Goal: Task Accomplishment & Management: Manage account settings

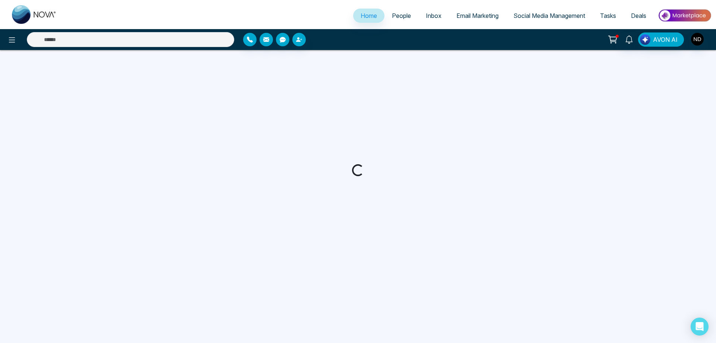
select select "*"
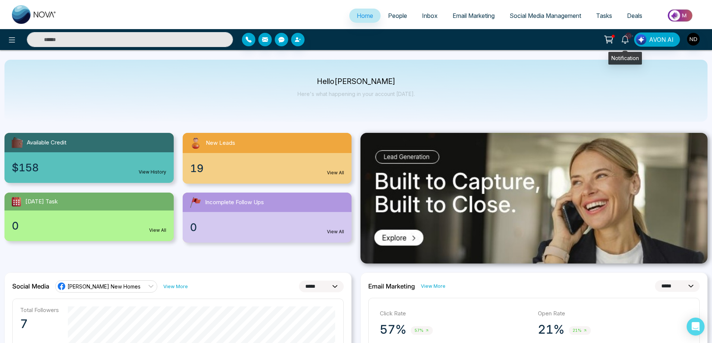
click at [627, 39] on span "10+" at bounding box center [628, 35] width 7 height 7
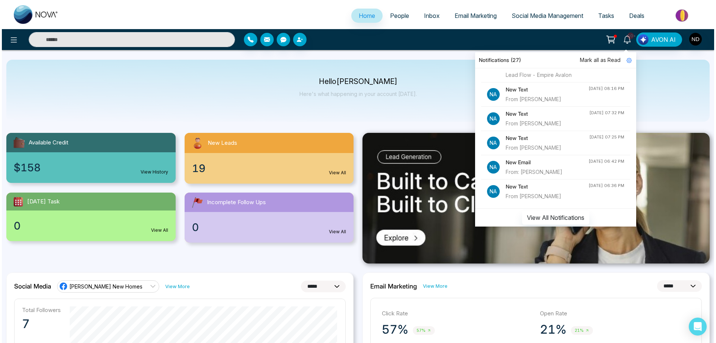
scroll to position [671, 0]
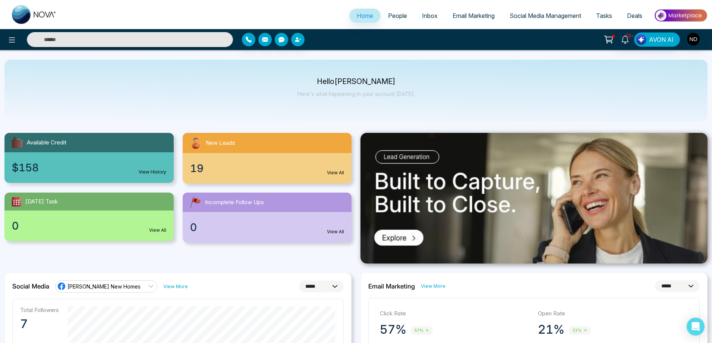
click at [481, 38] on div "10+ Notifications (27) Mark all as Read Na New Lead Lead Name: [PERSON_NAME] [P…" at bounding box center [564, 39] width 288 height 14
click at [388, 14] on span "People" at bounding box center [397, 15] width 19 height 7
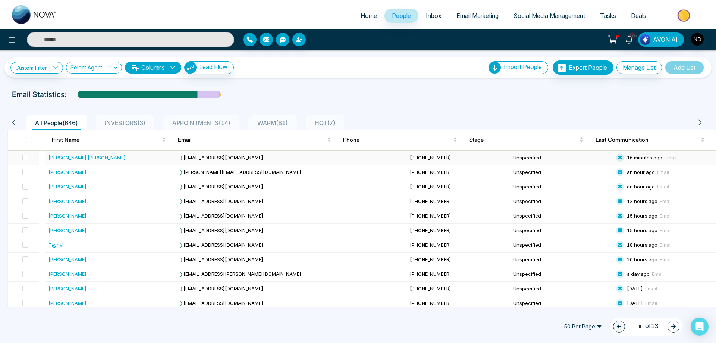
click at [67, 159] on div "[PERSON_NAME] [PERSON_NAME]" at bounding box center [86, 157] width 77 height 7
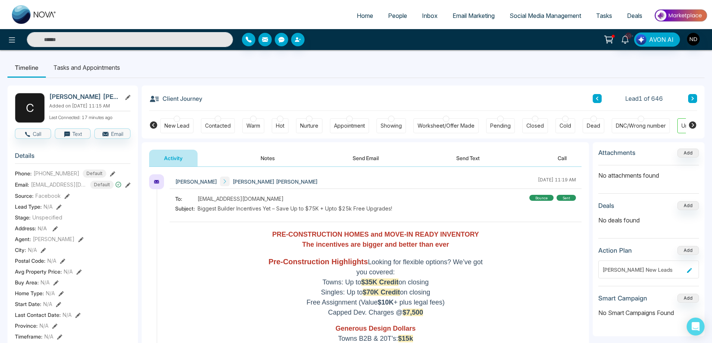
click at [176, 128] on div "New Lead" at bounding box center [176, 125] width 25 height 7
click at [270, 160] on button "Notes" at bounding box center [268, 157] width 44 height 17
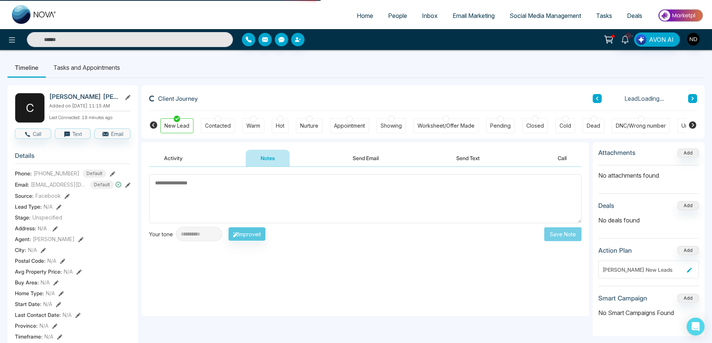
click at [270, 160] on button "Notes" at bounding box center [268, 157] width 44 height 17
click at [278, 203] on textarea "To enrich screen reader interactions, please activate Accessibility in Grammarl…" at bounding box center [365, 198] width 432 height 49
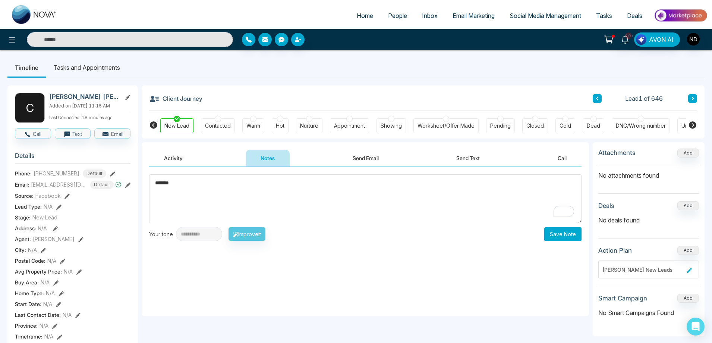
click at [203, 187] on textarea "*******" at bounding box center [365, 198] width 432 height 49
type textarea "*********"
click at [569, 234] on button "Save Note" at bounding box center [562, 234] width 37 height 14
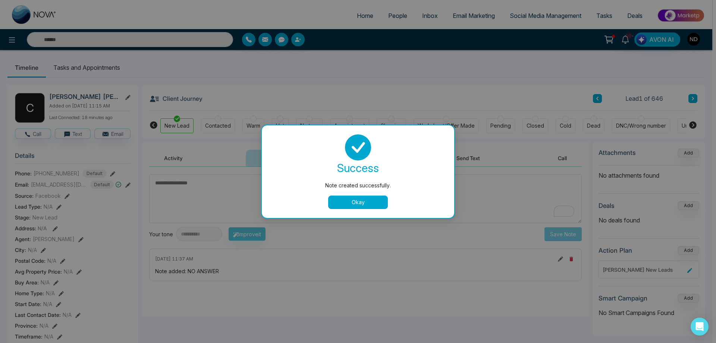
click at [370, 200] on button "Okay" at bounding box center [358, 201] width 60 height 13
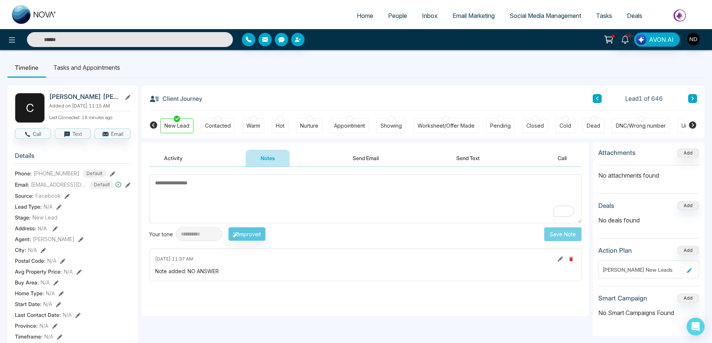
click at [178, 160] on button "Activity" at bounding box center [173, 157] width 48 height 17
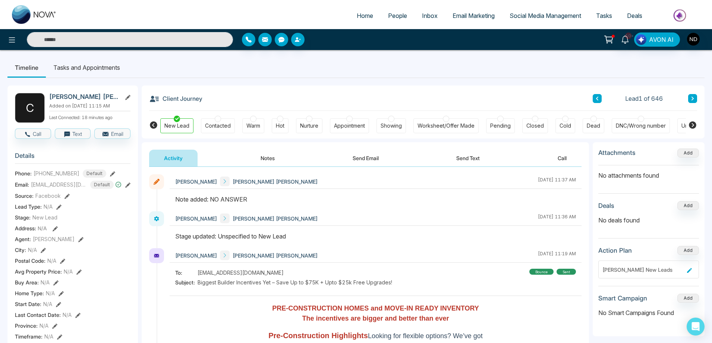
click at [138, 40] on input "text" at bounding box center [130, 39] width 206 height 15
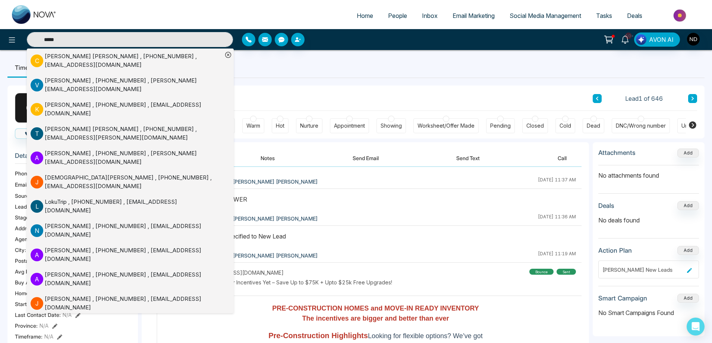
type input "*****"
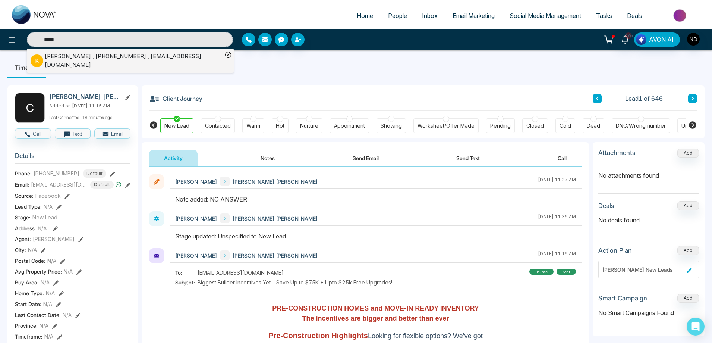
click at [114, 61] on div "Kimia Kheradmand , +16479493350 , kimia_kheradmand@yahoo.com" at bounding box center [134, 60] width 178 height 17
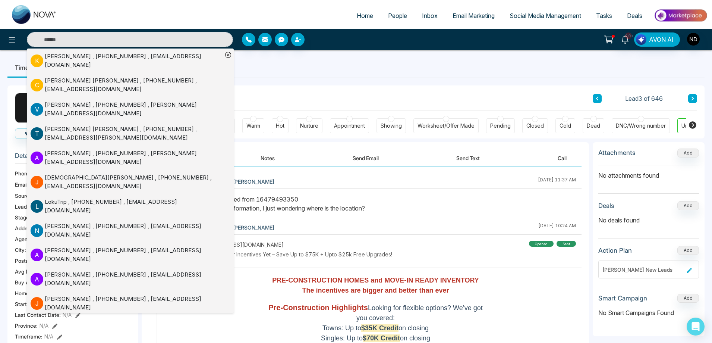
click at [226, 55] on icon at bounding box center [228, 55] width 6 height 6
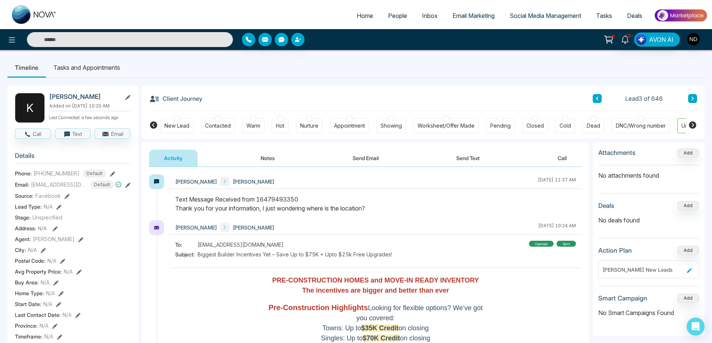
click at [297, 58] on ul "Timeline Tasks and Appointments" at bounding box center [355, 67] width 697 height 20
click at [468, 157] on button "Send Text" at bounding box center [467, 157] width 53 height 17
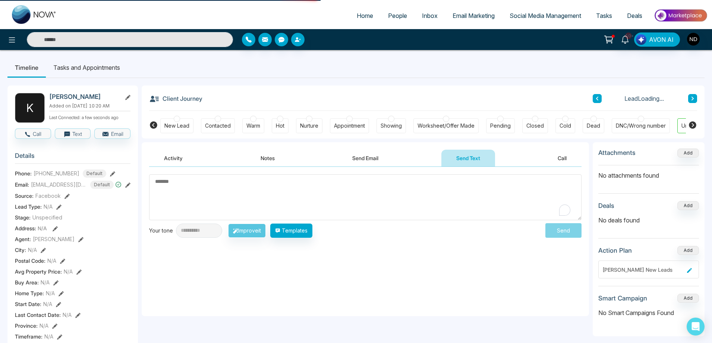
click at [308, 190] on textarea "To enrich screen reader interactions, please activate Accessibility in Grammarl…" at bounding box center [365, 197] width 432 height 46
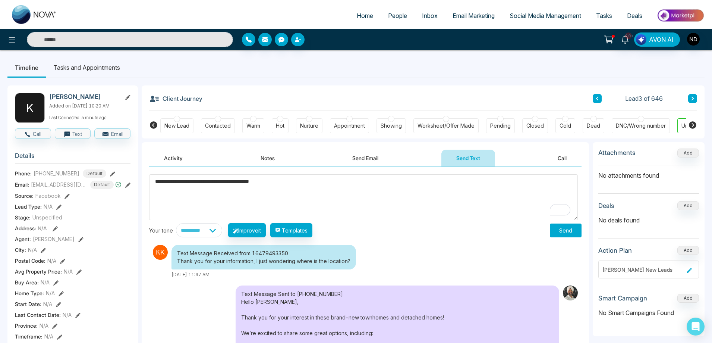
type textarea "**********"
click at [561, 229] on button "Send" at bounding box center [566, 230] width 32 height 14
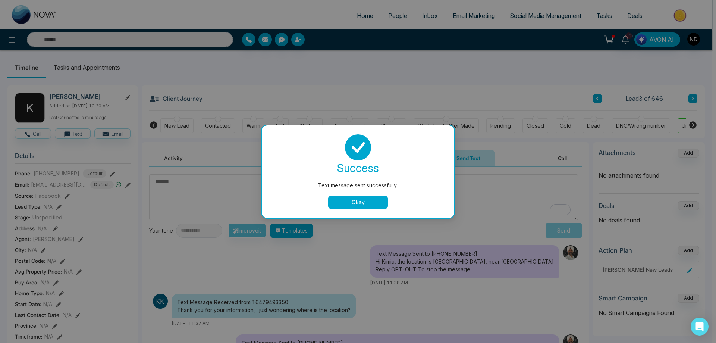
click at [356, 207] on button "Okay" at bounding box center [358, 201] width 60 height 13
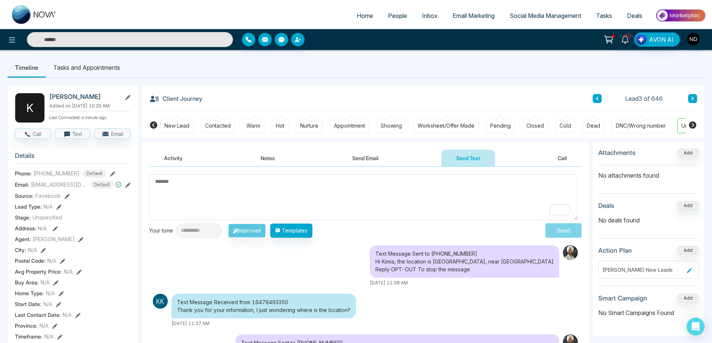
click at [368, 192] on textarea "To enrich screen reader interactions, please activate Accessibility in Grammarl…" at bounding box center [363, 197] width 429 height 46
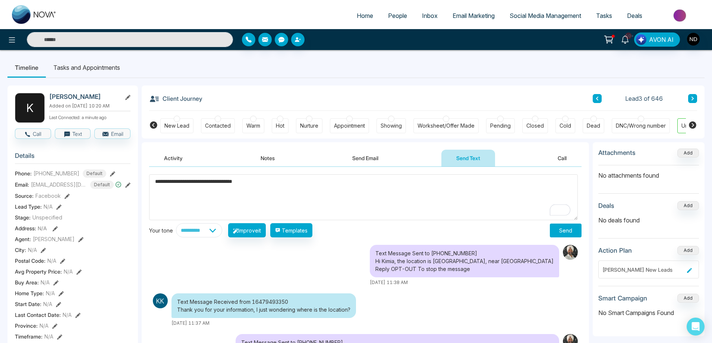
click at [335, 189] on textarea "**********" at bounding box center [363, 197] width 429 height 46
type textarea "**********"
click at [566, 230] on button "Send" at bounding box center [566, 230] width 32 height 14
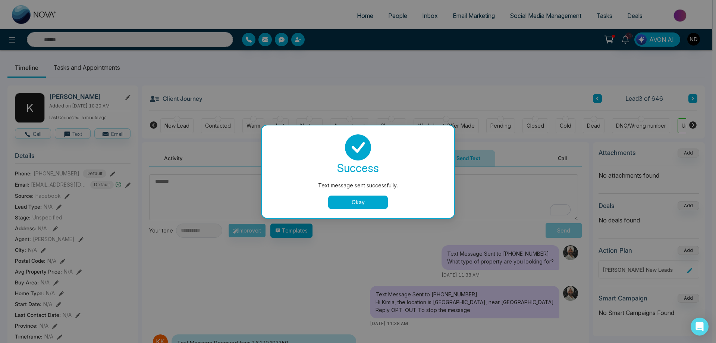
click at [360, 202] on button "Okay" at bounding box center [358, 201] width 60 height 13
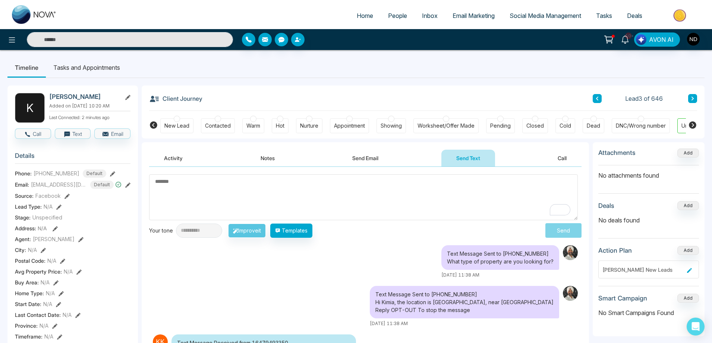
click at [596, 103] on button at bounding box center [597, 98] width 9 height 9
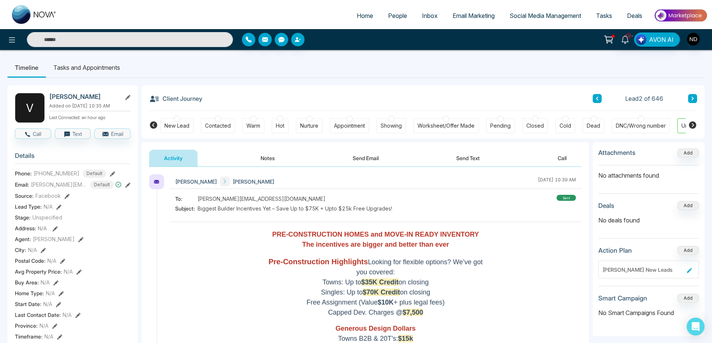
click at [174, 125] on div "New Lead" at bounding box center [176, 125] width 25 height 7
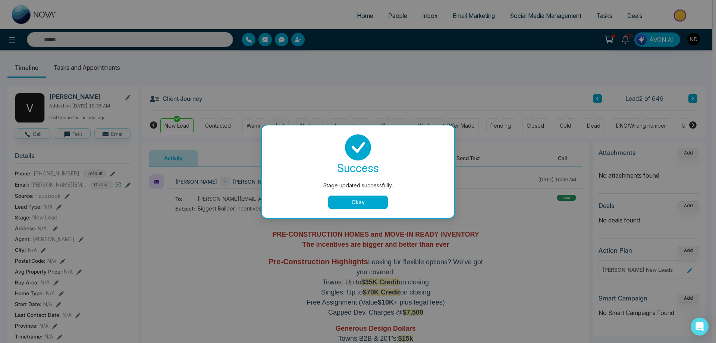
click at [221, 126] on div "Stage updated successfully. success Stage updated successfully. Okay" at bounding box center [358, 171] width 716 height 343
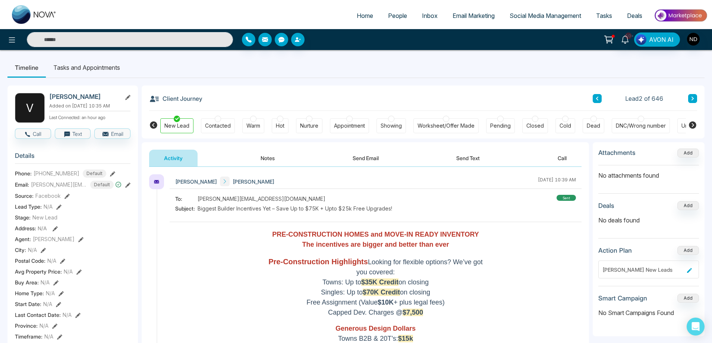
click at [221, 126] on div "Contacted" at bounding box center [218, 125] width 26 height 7
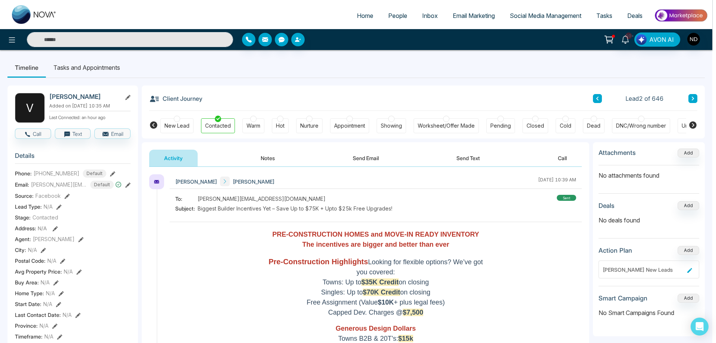
click at [267, 157] on div "Stage updated successfully. success Stage updated successfully. Okay" at bounding box center [358, 171] width 716 height 343
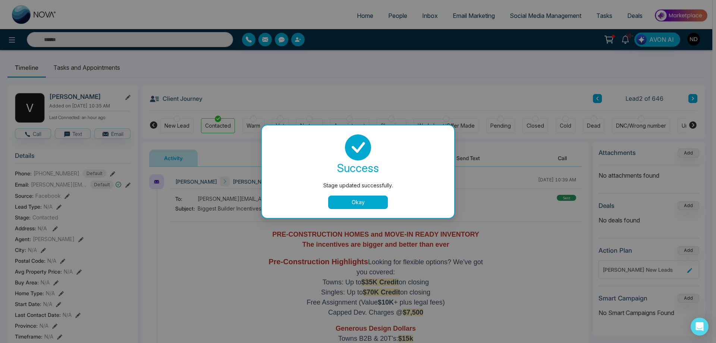
click at [342, 198] on button "Okay" at bounding box center [358, 201] width 60 height 13
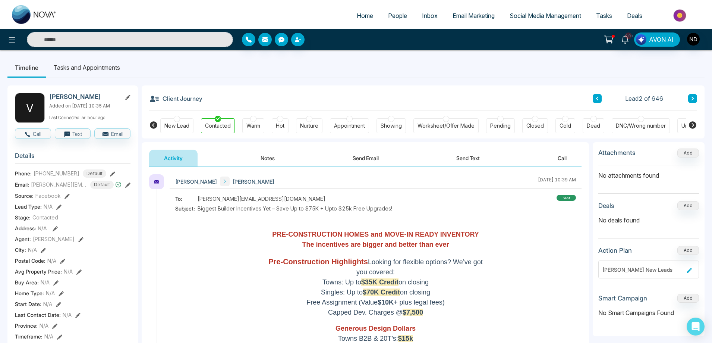
click at [269, 154] on button "Notes" at bounding box center [268, 157] width 44 height 17
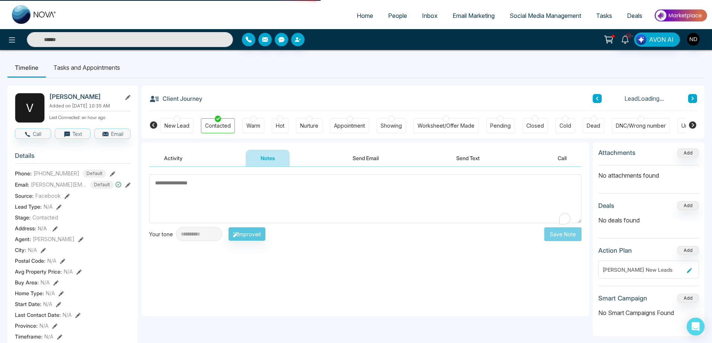
click at [271, 192] on textarea "To enrich screen reader interactions, please activate Accessibility in Grammarl…" at bounding box center [365, 198] width 432 height 49
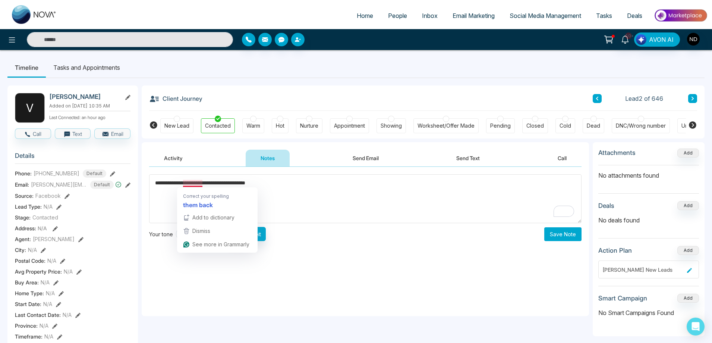
click at [191, 186] on textarea "**********" at bounding box center [365, 198] width 432 height 49
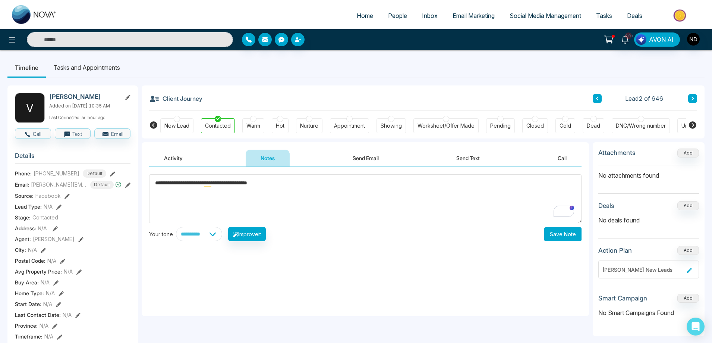
type textarea "**********"
click at [572, 236] on button "Save Note" at bounding box center [562, 234] width 37 height 14
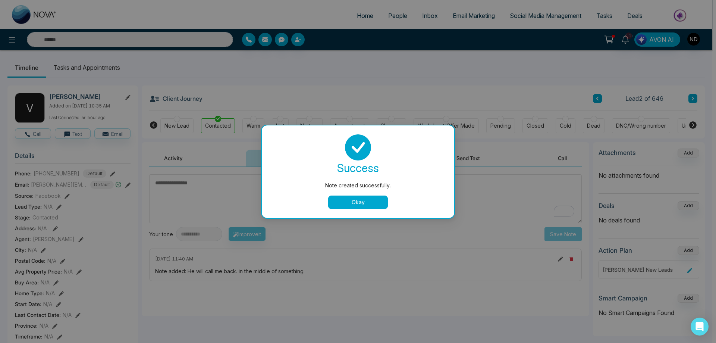
click at [361, 199] on button "Okay" at bounding box center [358, 201] width 60 height 13
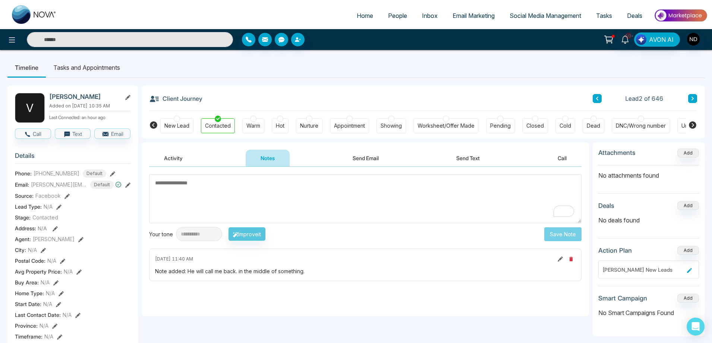
click at [598, 101] on icon at bounding box center [597, 98] width 4 height 4
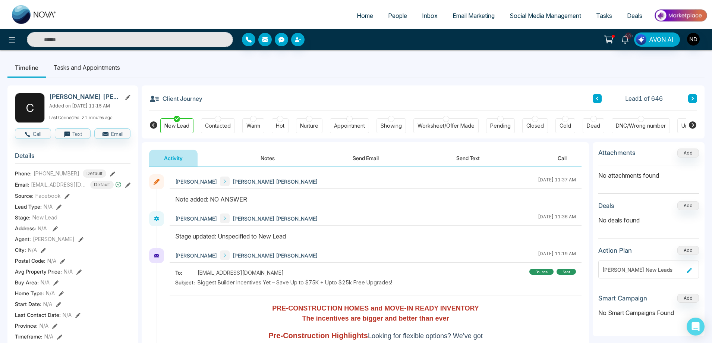
click at [695, 101] on button at bounding box center [692, 98] width 9 height 9
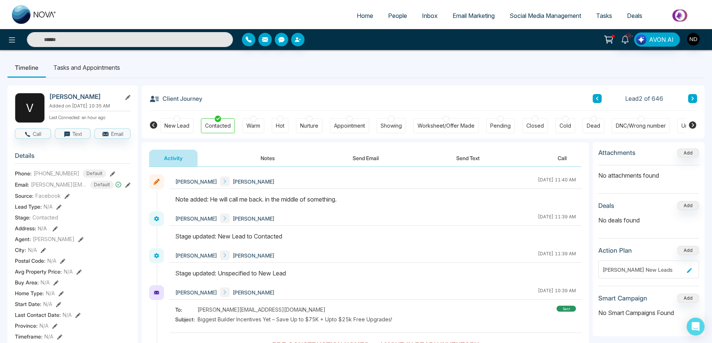
click at [693, 100] on icon at bounding box center [693, 98] width 4 height 4
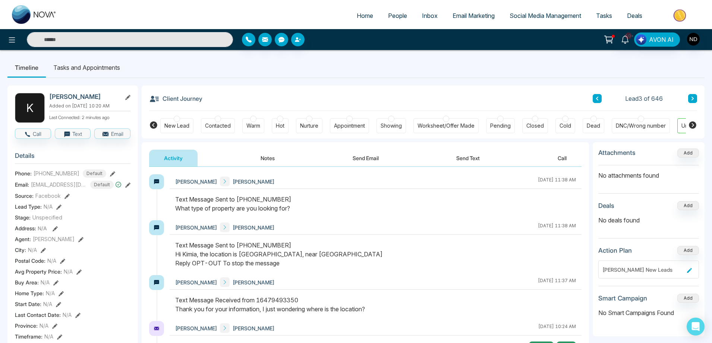
click at [271, 156] on button "Notes" at bounding box center [268, 157] width 44 height 17
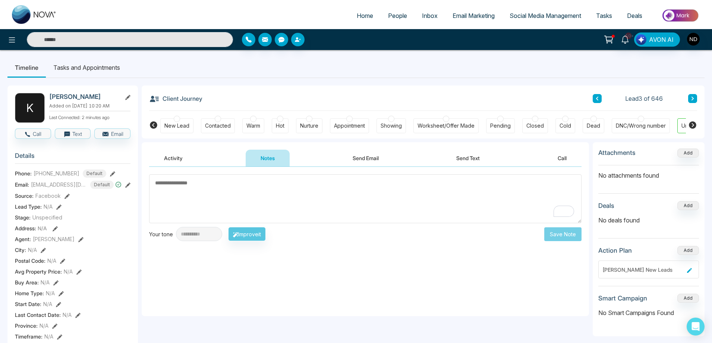
click at [273, 196] on textarea "To enrich screen reader interactions, please activate Accessibility in Grammarl…" at bounding box center [365, 198] width 432 height 49
type textarea "*********"
click at [572, 234] on button "Save Note" at bounding box center [562, 234] width 37 height 14
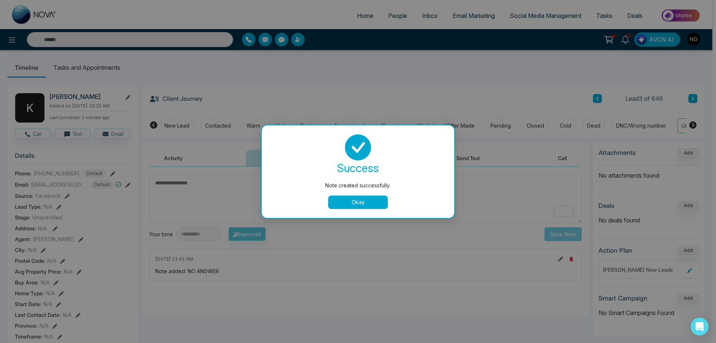
click at [361, 203] on button "Okay" at bounding box center [358, 201] width 60 height 13
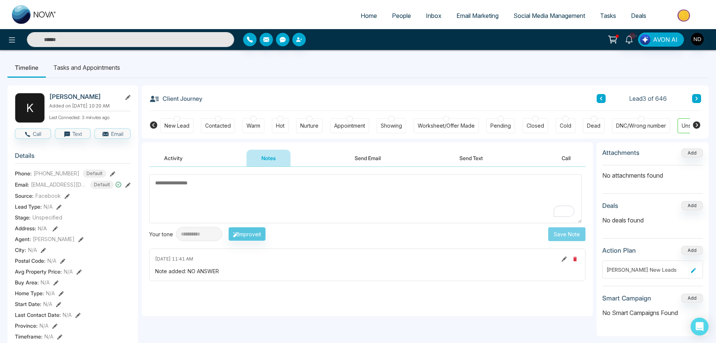
click at [361, 203] on textarea "To enrich screen reader interactions, please activate Accessibility in Grammarl…" at bounding box center [365, 198] width 432 height 49
click at [214, 128] on div "Contacted" at bounding box center [218, 125] width 26 height 7
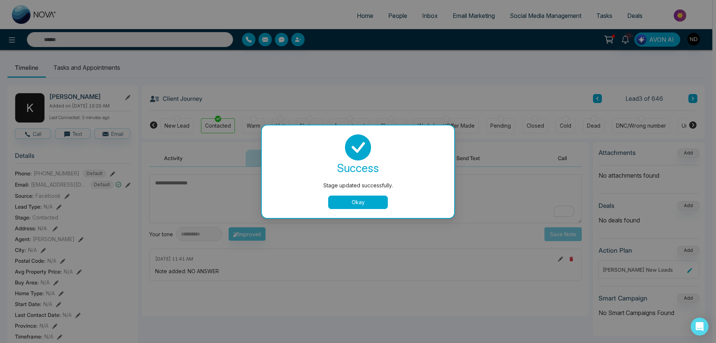
click at [356, 202] on button "Okay" at bounding box center [358, 201] width 60 height 13
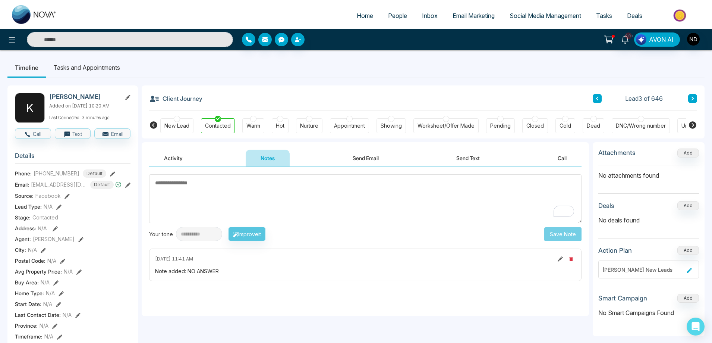
click at [175, 158] on button "Activity" at bounding box center [173, 157] width 48 height 17
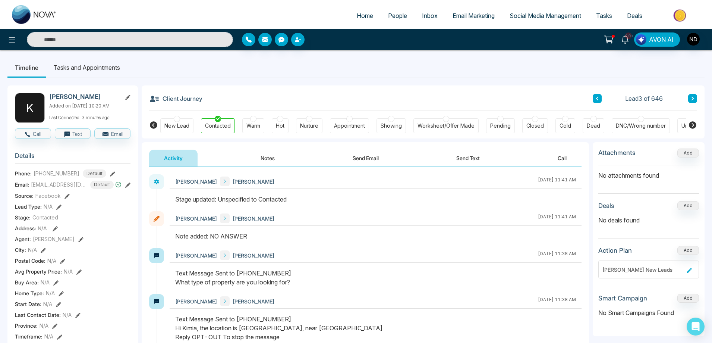
click at [695, 96] on button at bounding box center [692, 98] width 9 height 9
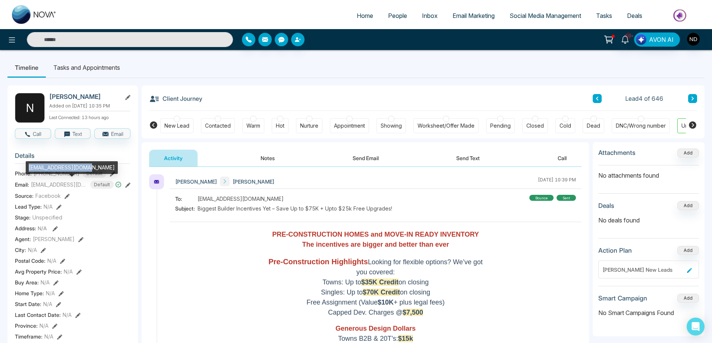
drag, startPoint x: 28, startPoint y: 166, endPoint x: 90, endPoint y: 166, distance: 62.6
click at [90, 166] on div "neha.m.12@hotmail.com" at bounding box center [72, 167] width 92 height 13
copy div "neha.m.12@hotmail.com"
click at [599, 100] on button at bounding box center [597, 98] width 9 height 9
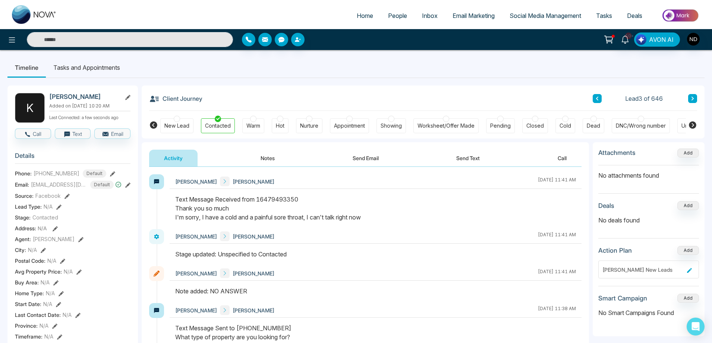
drag, startPoint x: 369, startPoint y: 218, endPoint x: 176, endPoint y: 217, distance: 193.1
click at [176, 217] on div "Text Message Received from 16479493350 Thank you so much I'm sorry, I have a co…" at bounding box center [375, 208] width 401 height 27
click at [176, 218] on div "Text Message Received from 16479493350 Thank you so much I'm sorry, I have a co…" at bounding box center [375, 208] width 401 height 27
drag, startPoint x: 174, startPoint y: 218, endPoint x: 381, endPoint y: 215, distance: 206.2
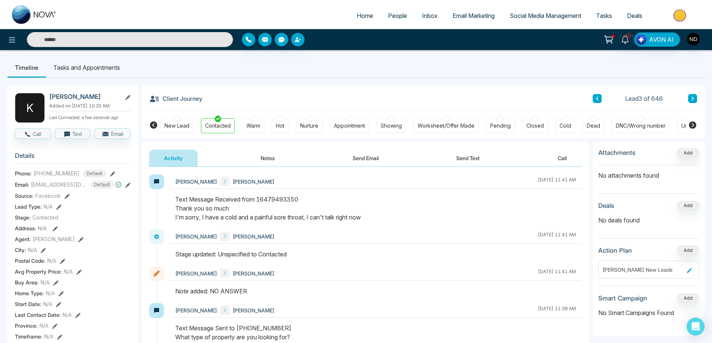
click at [381, 215] on div at bounding box center [376, 212] width 412 height 34
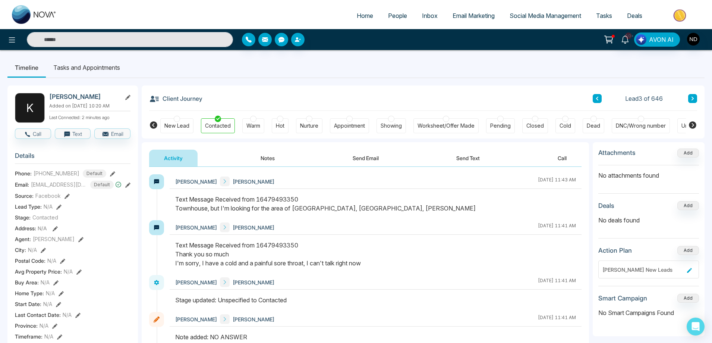
click at [472, 158] on button "Send Text" at bounding box center [467, 157] width 53 height 17
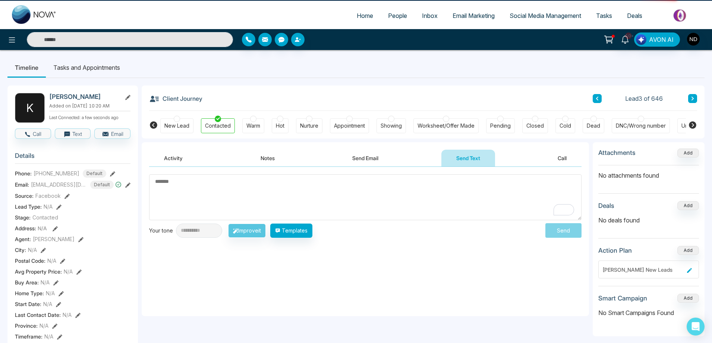
click at [315, 198] on textarea "To enrich screen reader interactions, please activate Accessibility in Grammarl…" at bounding box center [365, 197] width 432 height 46
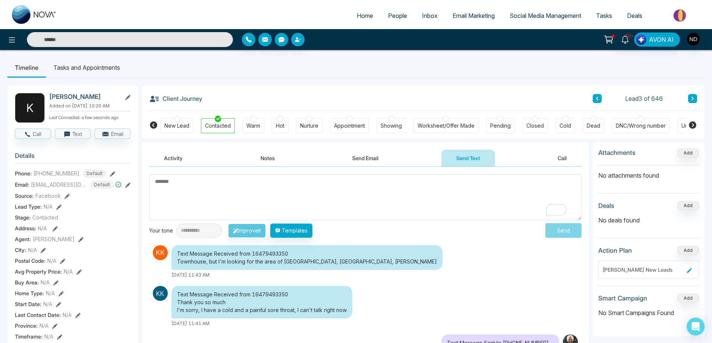
click at [294, 198] on textarea "To enrich screen reader interactions, please activate Accessibility in Grammarl…" at bounding box center [365, 197] width 432 height 46
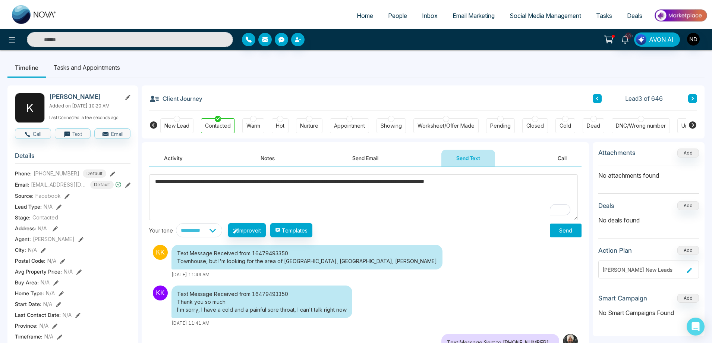
drag, startPoint x: 204, startPoint y: 182, endPoint x: 136, endPoint y: 185, distance: 68.3
drag, startPoint x: 349, startPoint y: 182, endPoint x: 482, endPoint y: 179, distance: 133.5
click at [482, 179] on textarea "**********" at bounding box center [363, 197] width 429 height 46
type textarea "**********"
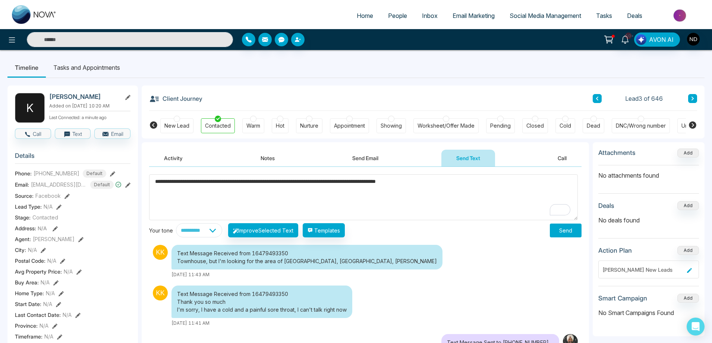
click at [560, 233] on button "Send" at bounding box center [566, 230] width 32 height 14
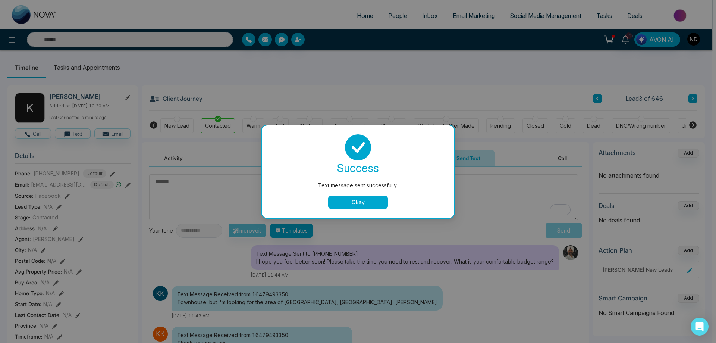
click at [340, 207] on button "Okay" at bounding box center [358, 201] width 60 height 13
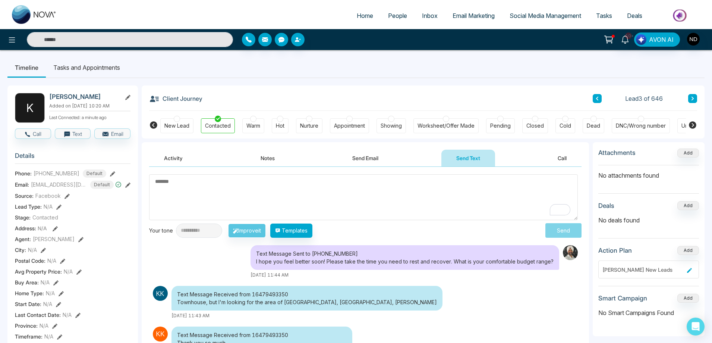
click at [694, 98] on icon at bounding box center [693, 99] width 2 height 4
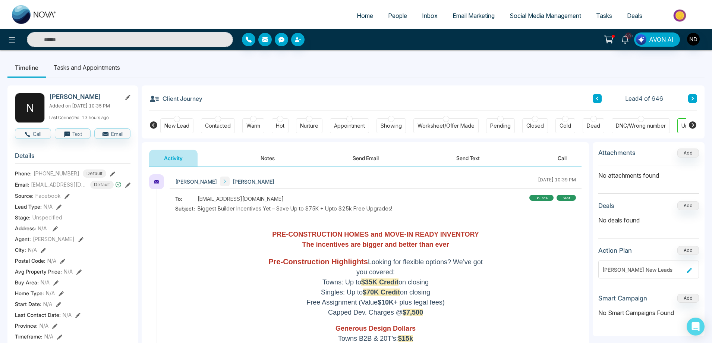
click at [638, 117] on div at bounding box center [641, 119] width 6 height 6
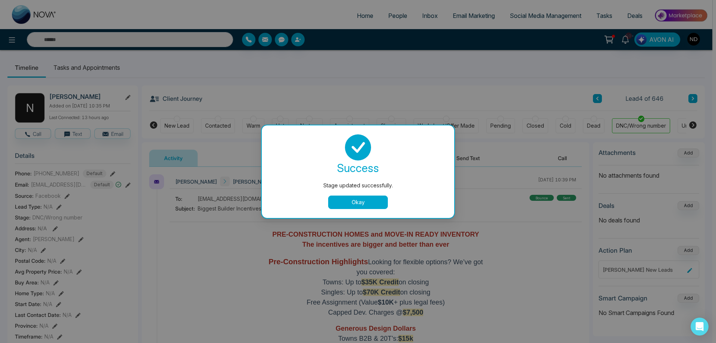
click at [373, 203] on button "Okay" at bounding box center [358, 201] width 60 height 13
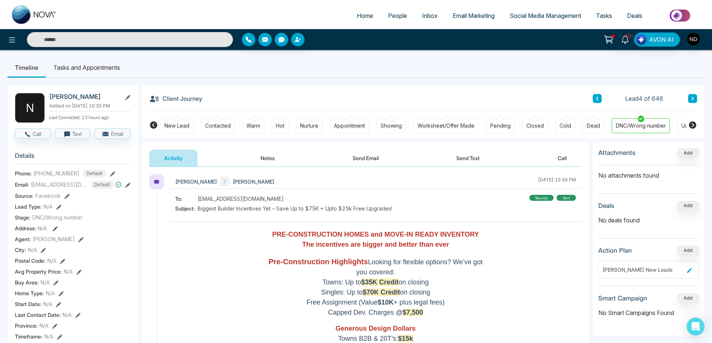
click at [692, 97] on icon at bounding box center [693, 98] width 4 height 4
drag, startPoint x: 52, startPoint y: 171, endPoint x: 74, endPoint y: 170, distance: 22.4
click at [74, 170] on div "+16475700088 Default" at bounding box center [70, 173] width 73 height 8
copy span "6475700088"
click at [176, 124] on div "New Lead" at bounding box center [176, 125] width 25 height 7
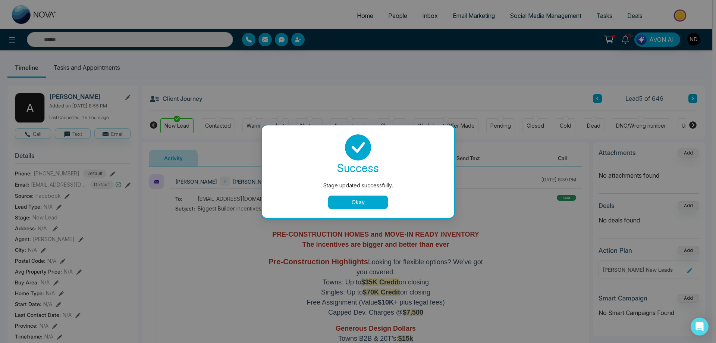
click at [370, 202] on button "Okay" at bounding box center [358, 201] width 60 height 13
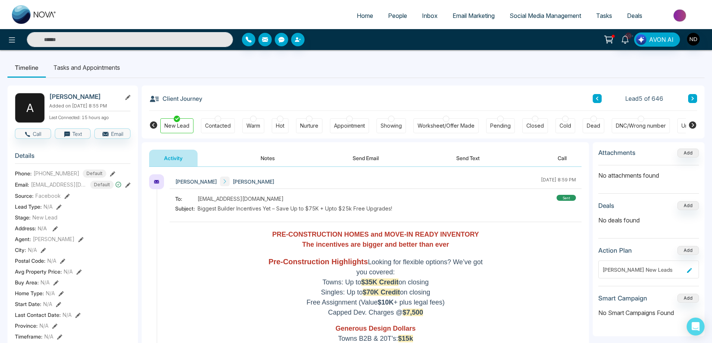
click at [275, 158] on button "Notes" at bounding box center [268, 157] width 44 height 17
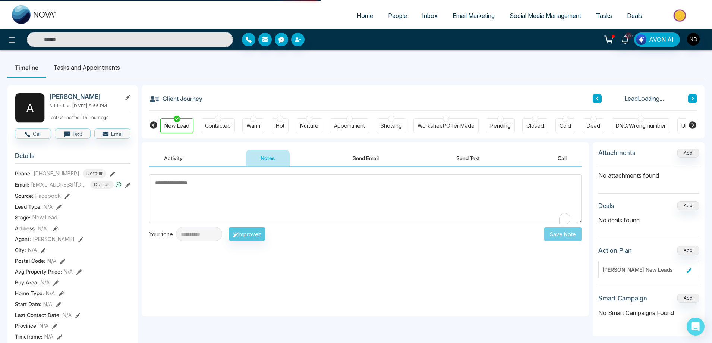
click at [284, 199] on textarea "To enrich screen reader interactions, please activate Accessibility in Grammarl…" at bounding box center [365, 198] width 432 height 49
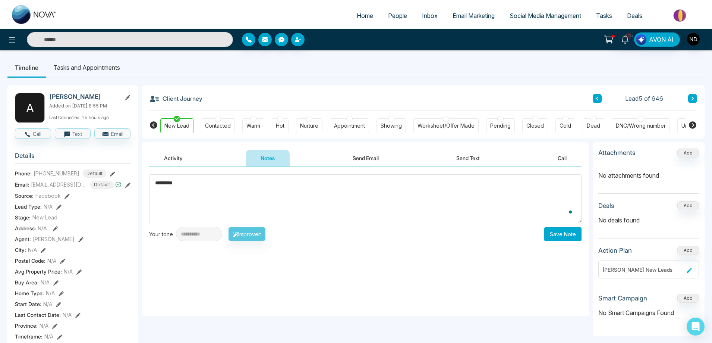
type textarea "*********"
click at [557, 231] on button "Save Note" at bounding box center [562, 234] width 37 height 14
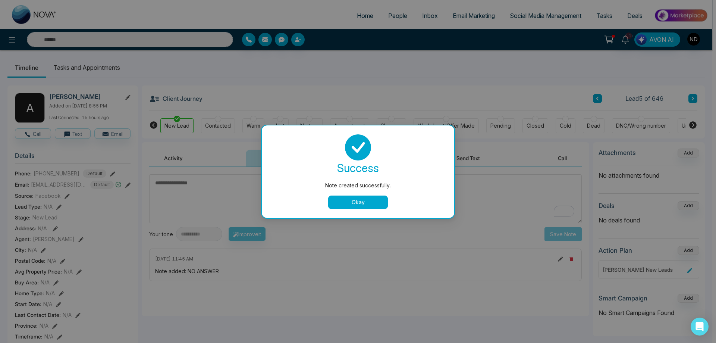
click at [343, 201] on button "Okay" at bounding box center [358, 201] width 60 height 13
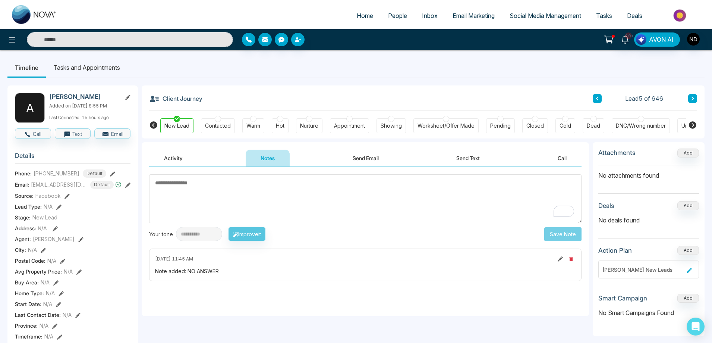
click at [595, 98] on button at bounding box center [597, 98] width 9 height 9
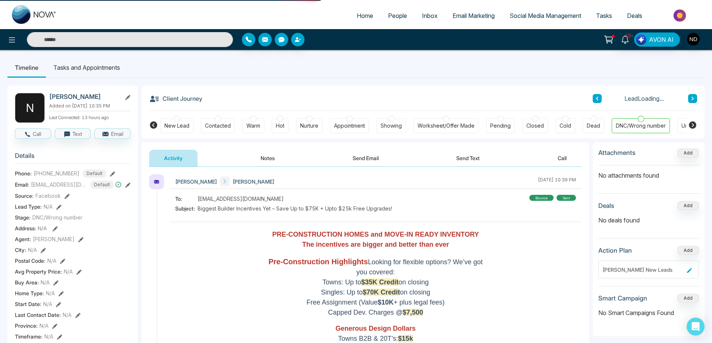
click at [595, 98] on button at bounding box center [597, 98] width 9 height 9
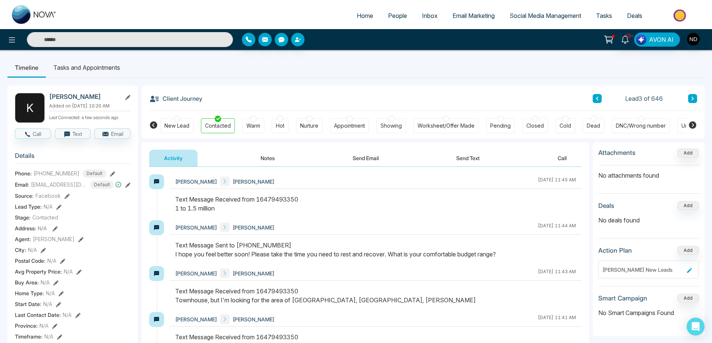
click at [476, 158] on button "Send Text" at bounding box center [467, 157] width 53 height 17
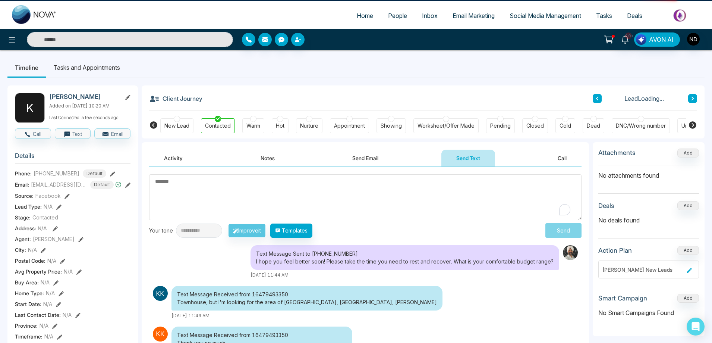
click at [330, 196] on textarea "To enrich screen reader interactions, please activate Accessibility in Grammarl…" at bounding box center [365, 197] width 432 height 46
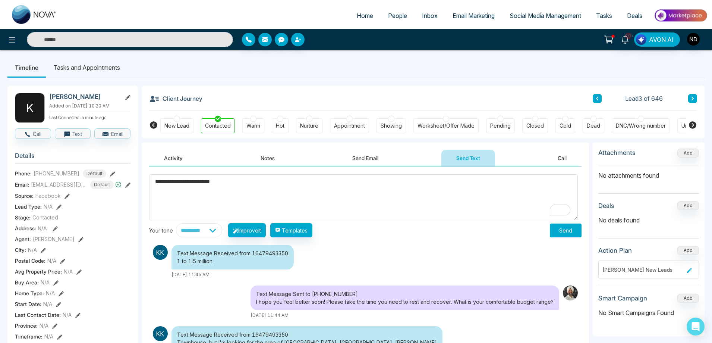
click at [234, 180] on textarea "**********" at bounding box center [363, 197] width 429 height 46
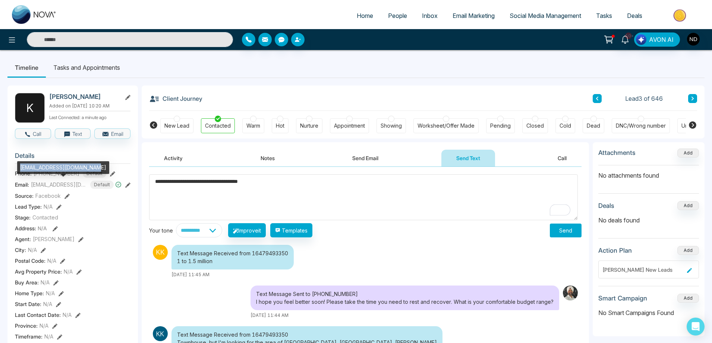
drag, startPoint x: 21, startPoint y: 168, endPoint x: 98, endPoint y: 166, distance: 77.2
click at [98, 166] on div "[EMAIL_ADDRESS][DOMAIN_NAME]" at bounding box center [63, 167] width 92 height 13
copy div "[EMAIL_ADDRESS][DOMAIN_NAME]"
drag, startPoint x: 237, startPoint y: 183, endPoint x: 344, endPoint y: 192, distance: 107.4
click at [344, 192] on textarea "**********" at bounding box center [363, 197] width 429 height 46
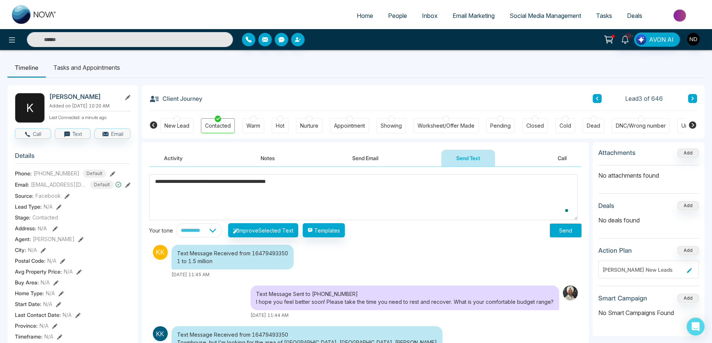
paste textarea "**********"
type textarea "**********"
click at [560, 230] on button "Send" at bounding box center [566, 230] width 32 height 14
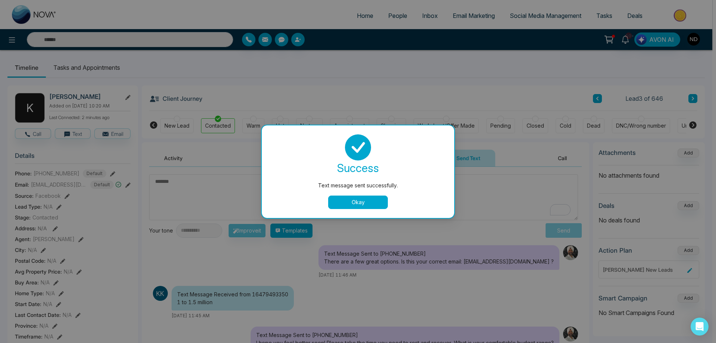
click at [355, 207] on button "Okay" at bounding box center [358, 201] width 60 height 13
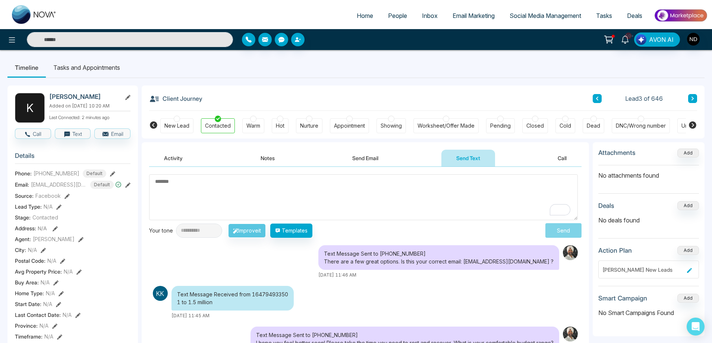
click at [695, 100] on button at bounding box center [692, 98] width 9 height 9
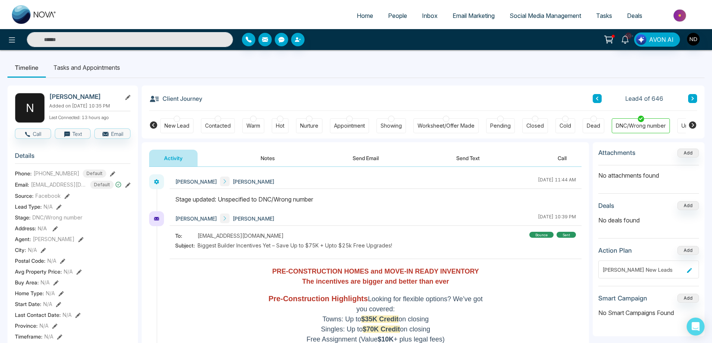
click at [695, 100] on button at bounding box center [692, 98] width 9 height 9
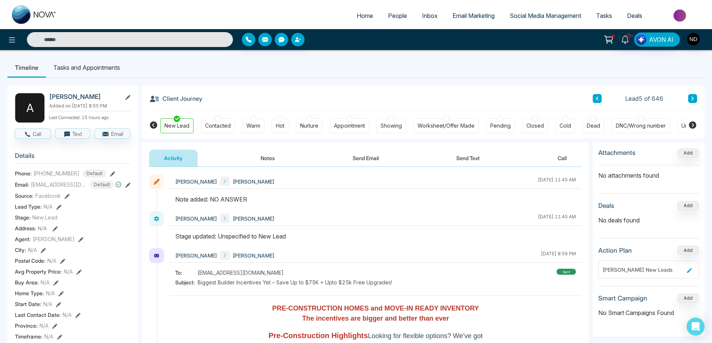
click at [693, 99] on icon at bounding box center [693, 98] width 4 height 4
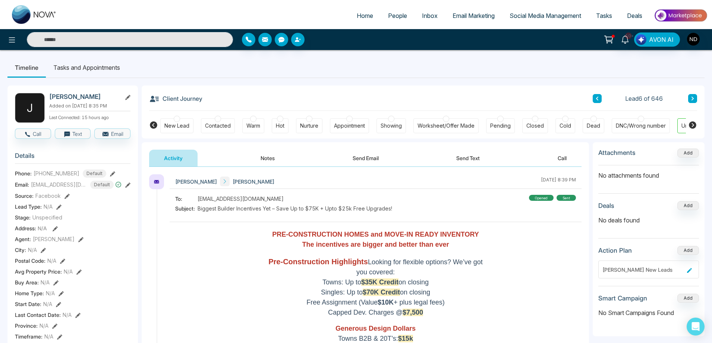
click at [266, 155] on button "Notes" at bounding box center [268, 157] width 44 height 17
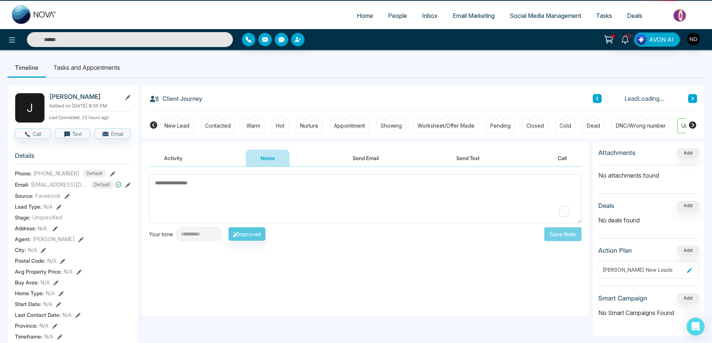
click at [271, 195] on textarea "To enrich screen reader interactions, please activate Accessibility in Grammarl…" at bounding box center [365, 198] width 432 height 49
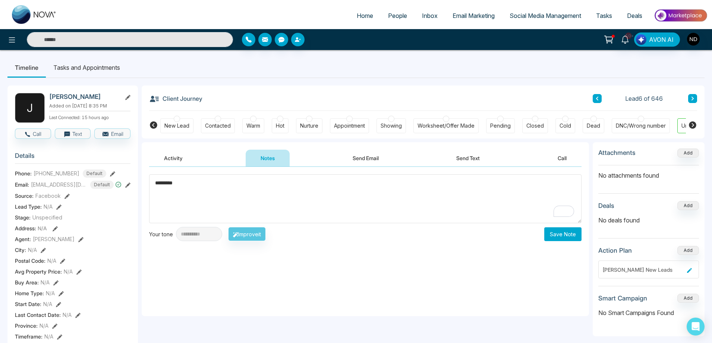
type textarea "*********"
click at [562, 233] on button "Save Note" at bounding box center [562, 234] width 37 height 14
click at [182, 123] on div "New Lead" at bounding box center [176, 125] width 25 height 7
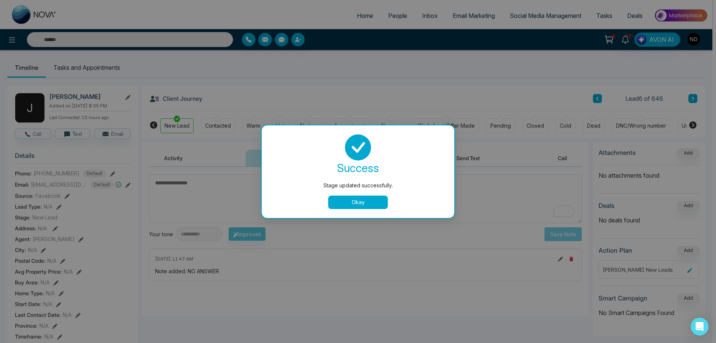
click at [364, 202] on button "Okay" at bounding box center [358, 201] width 60 height 13
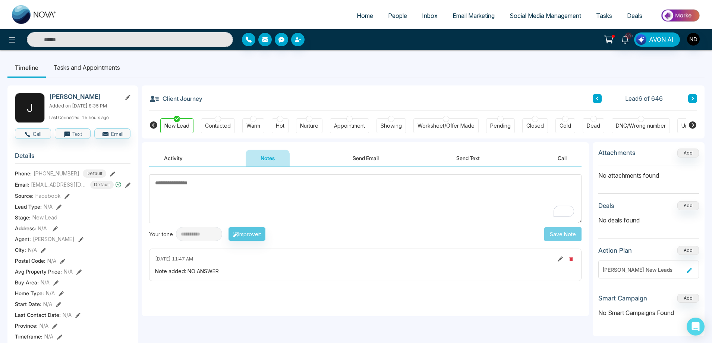
click at [695, 98] on button at bounding box center [692, 98] width 9 height 9
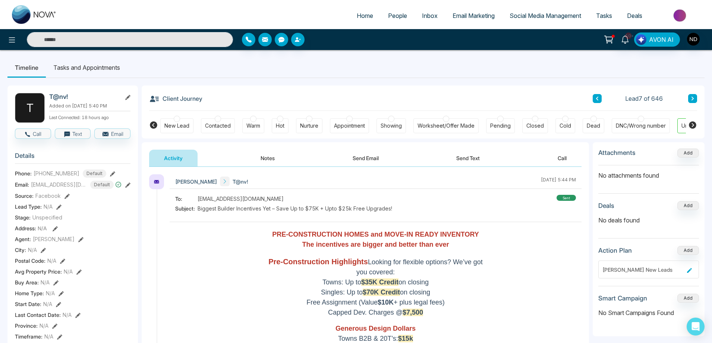
click at [268, 156] on button "Notes" at bounding box center [268, 157] width 44 height 17
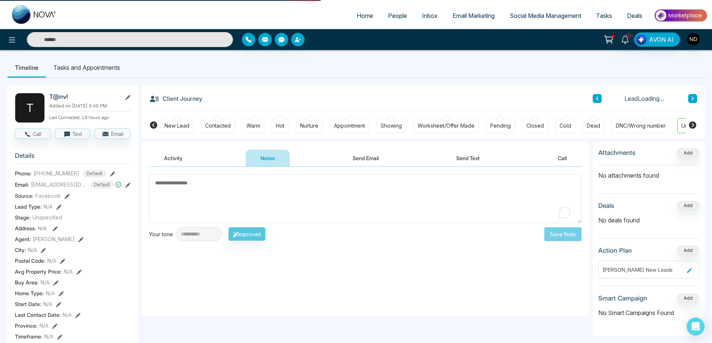
click at [278, 192] on textarea "To enrich screen reader interactions, please activate Accessibility in Grammarl…" at bounding box center [365, 198] width 432 height 49
click at [171, 157] on button "Activity" at bounding box center [173, 157] width 48 height 17
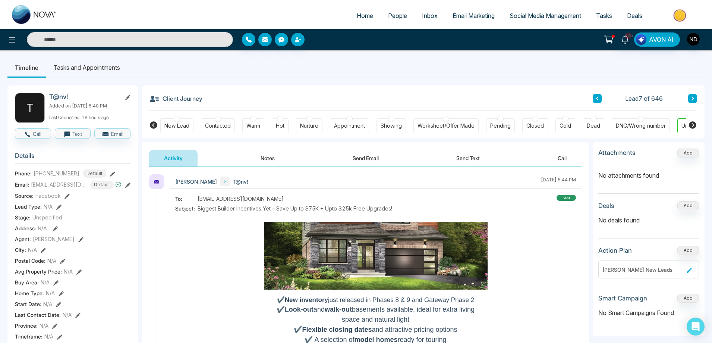
click at [267, 154] on button "Notes" at bounding box center [268, 157] width 44 height 17
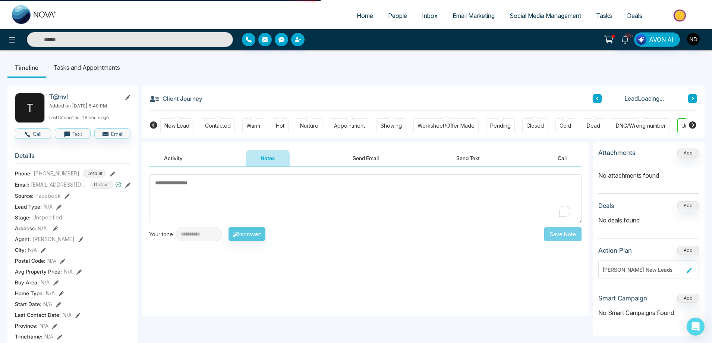
click at [276, 202] on textarea "To enrich screen reader interactions, please activate Accessibility in Grammarl…" at bounding box center [365, 198] width 432 height 49
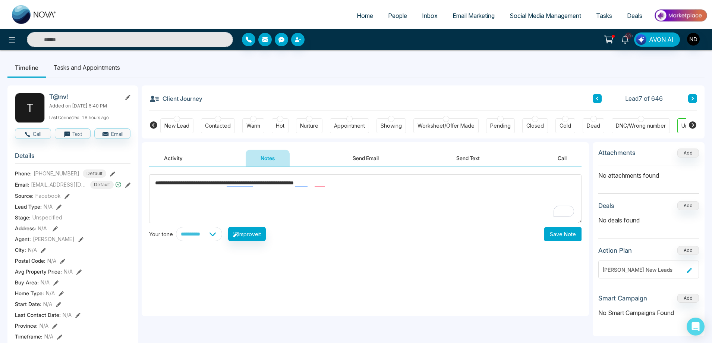
click at [226, 125] on div "Contacted" at bounding box center [218, 125] width 26 height 7
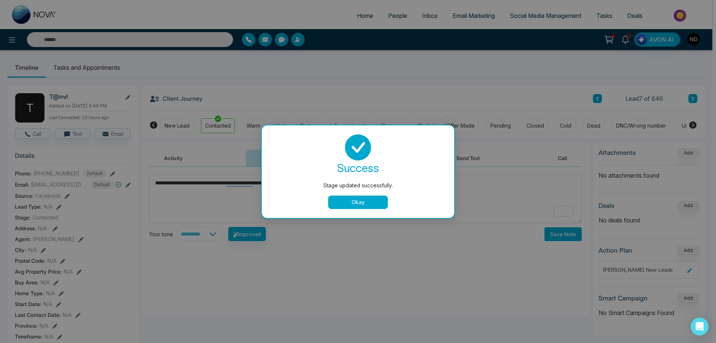
click at [347, 198] on button "Okay" at bounding box center [358, 201] width 60 height 13
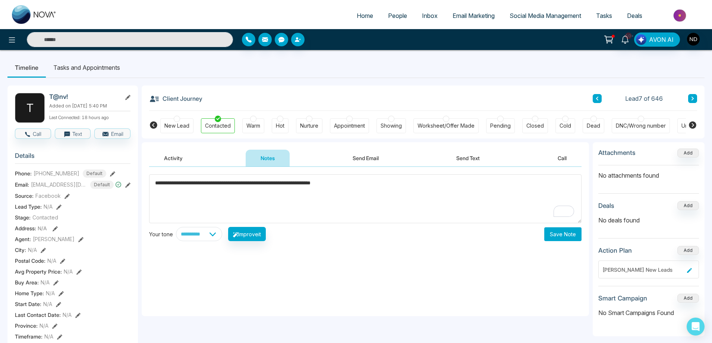
type textarea "**********"
click at [560, 240] on button "Save Note" at bounding box center [562, 234] width 37 height 14
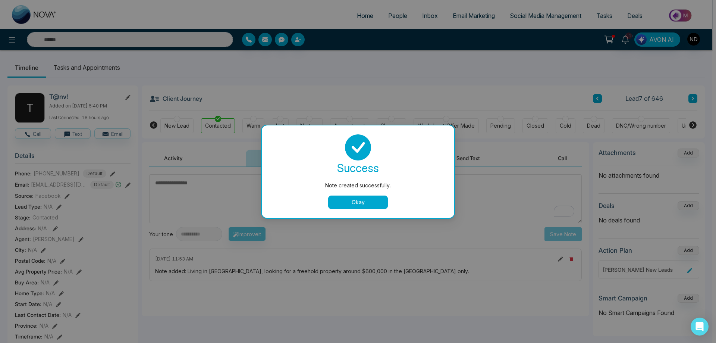
click at [357, 200] on button "Okay" at bounding box center [358, 201] width 60 height 13
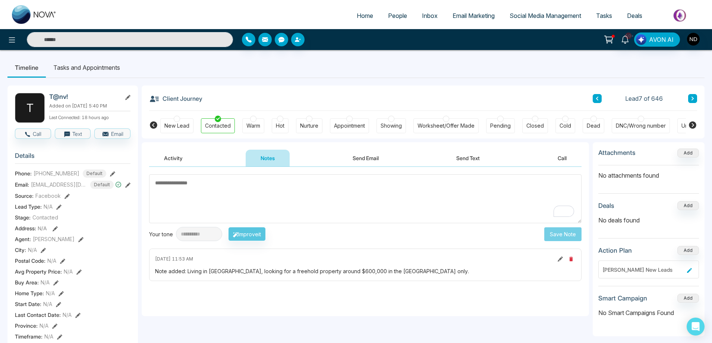
click at [172, 155] on button "Activity" at bounding box center [173, 157] width 48 height 17
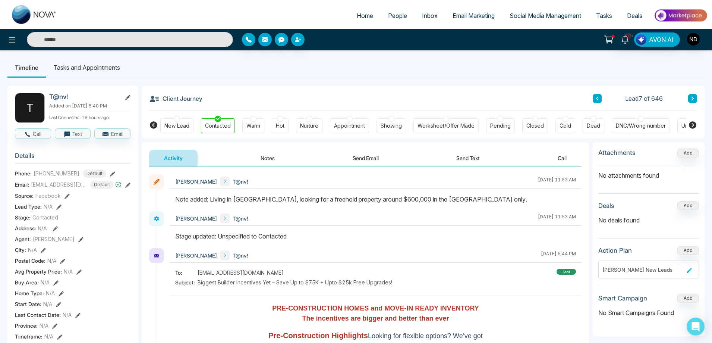
click at [693, 96] on button at bounding box center [692, 98] width 9 height 9
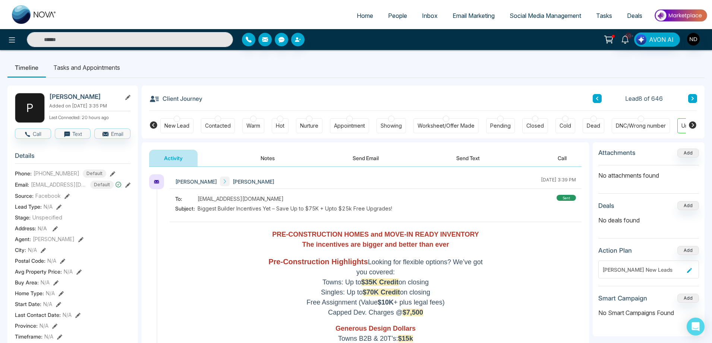
click at [176, 127] on div "New Lead" at bounding box center [176, 125] width 25 height 7
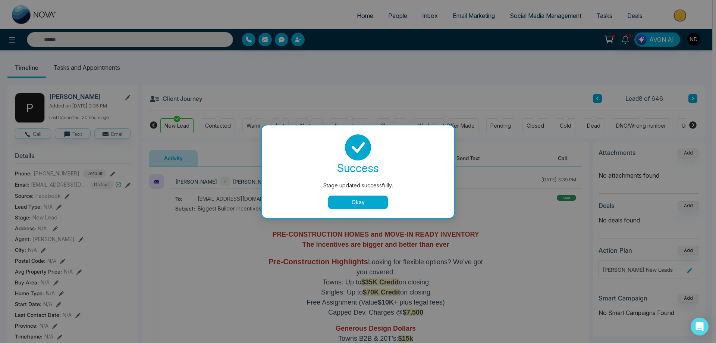
click at [365, 203] on button "Okay" at bounding box center [358, 201] width 60 height 13
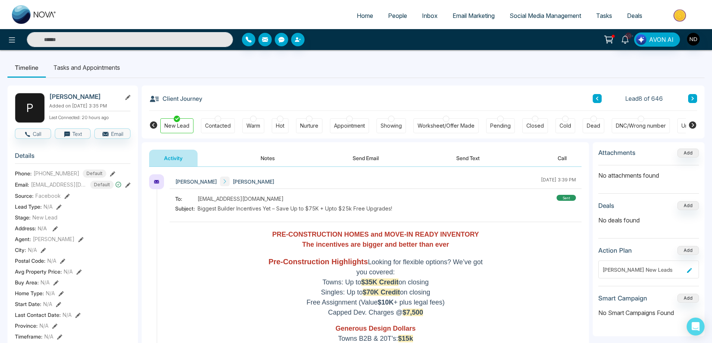
click at [264, 154] on button "Notes" at bounding box center [268, 157] width 44 height 17
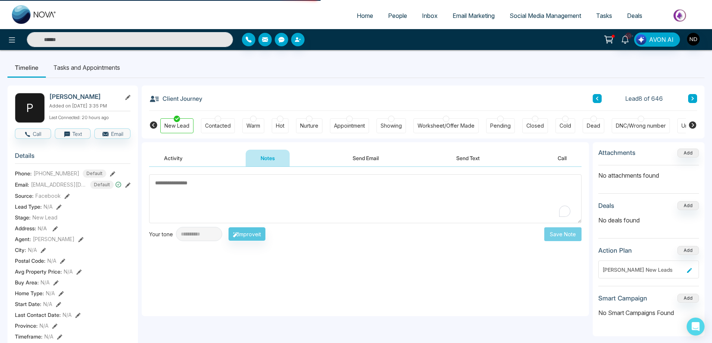
click at [350, 191] on textarea "To enrich screen reader interactions, please activate Accessibility in Grammarl…" at bounding box center [365, 198] width 432 height 49
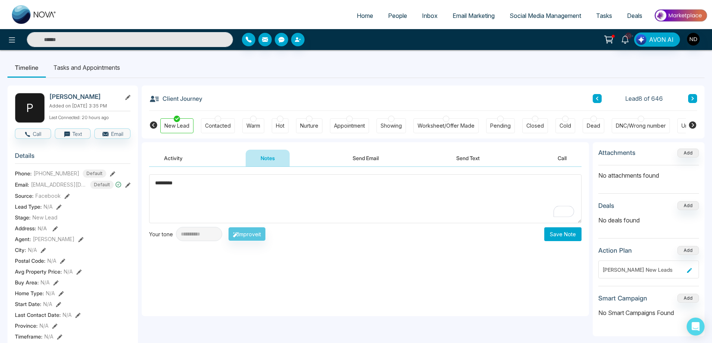
type textarea "*********"
click at [573, 233] on button "Save Note" at bounding box center [562, 234] width 37 height 14
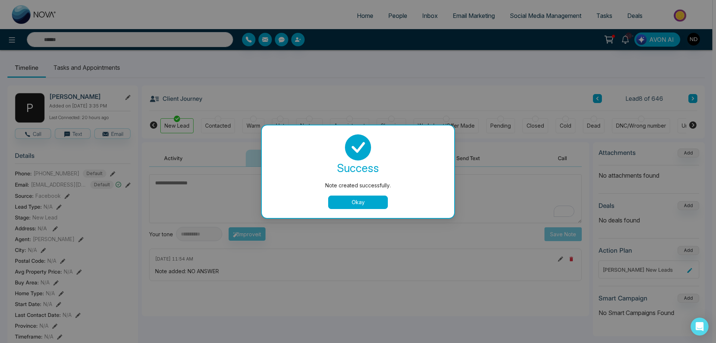
click at [348, 200] on button "Okay" at bounding box center [358, 201] width 60 height 13
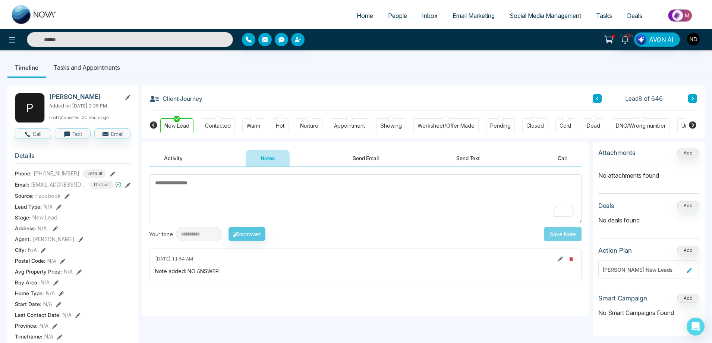
click at [300, 202] on textarea "To enrich screen reader interactions, please activate Accessibility in Grammarl…" at bounding box center [365, 198] width 432 height 49
click at [170, 154] on button "Activity" at bounding box center [173, 157] width 48 height 17
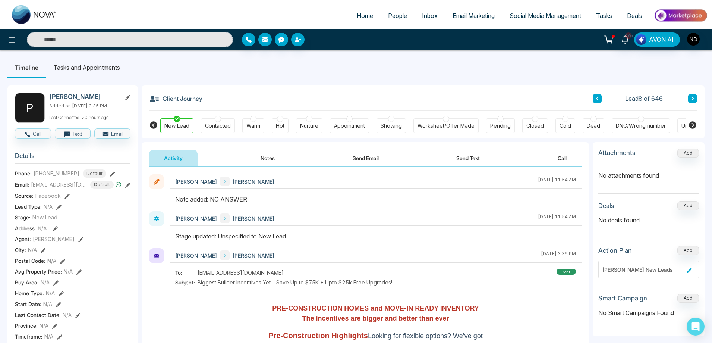
click at [691, 96] on button at bounding box center [692, 98] width 9 height 9
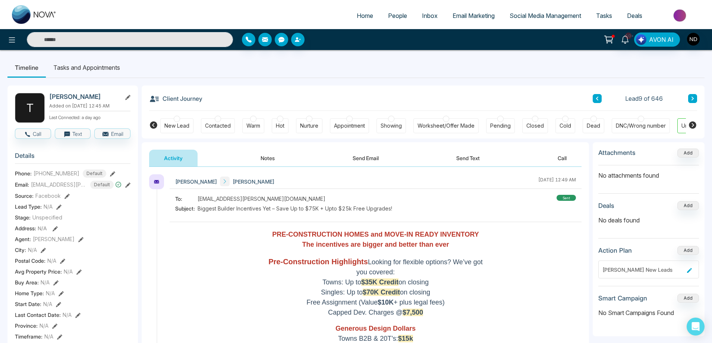
click at [273, 159] on button "Notes" at bounding box center [268, 157] width 44 height 17
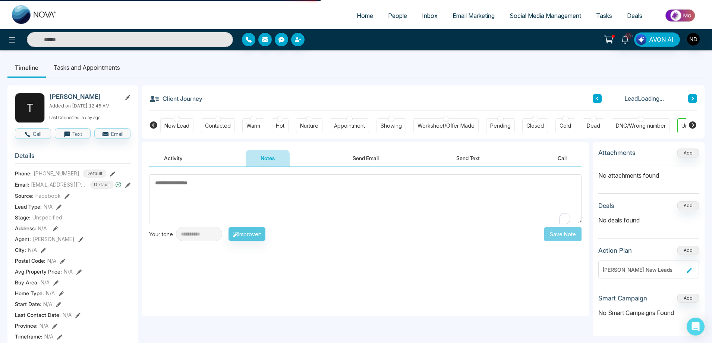
click at [268, 198] on textarea "To enrich screen reader interactions, please activate Accessibility in Grammarl…" at bounding box center [365, 198] width 432 height 49
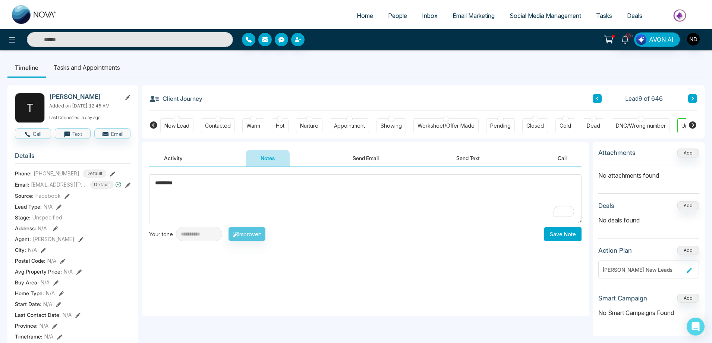
type textarea "*********"
click at [571, 236] on button "Save Note" at bounding box center [562, 234] width 37 height 14
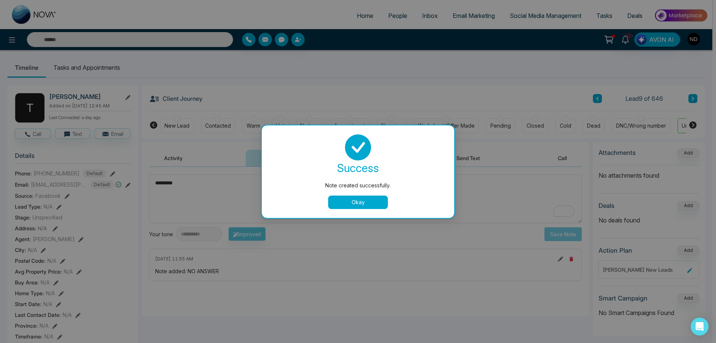
click at [358, 204] on button "Okay" at bounding box center [358, 201] width 60 height 13
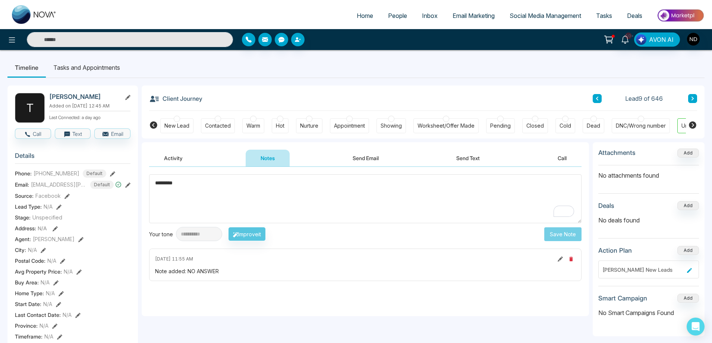
click at [171, 125] on div "New Lead" at bounding box center [176, 125] width 25 height 7
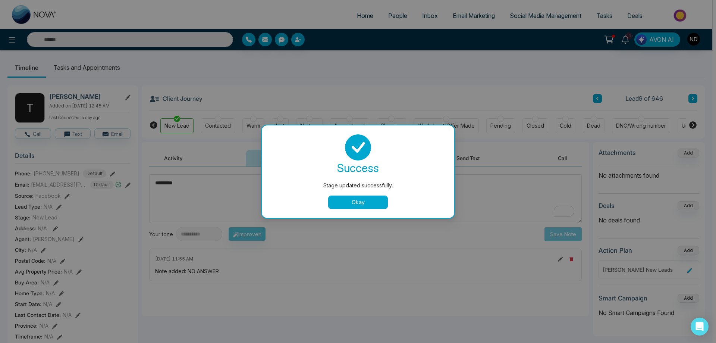
click at [341, 204] on button "Okay" at bounding box center [358, 201] width 60 height 13
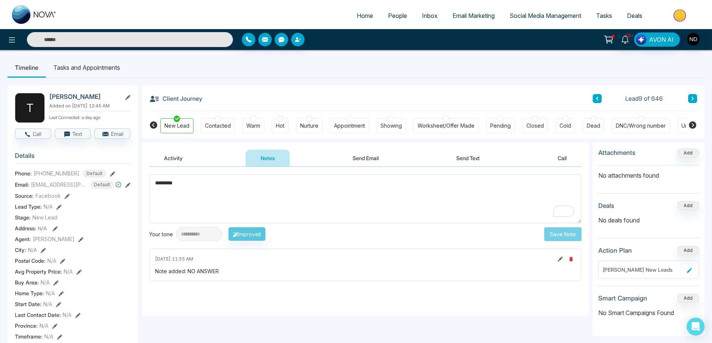
click at [694, 96] on icon at bounding box center [693, 98] width 4 height 4
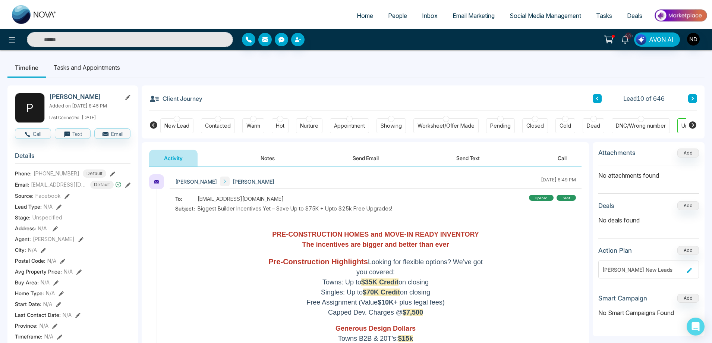
click at [271, 159] on button "Notes" at bounding box center [268, 157] width 44 height 17
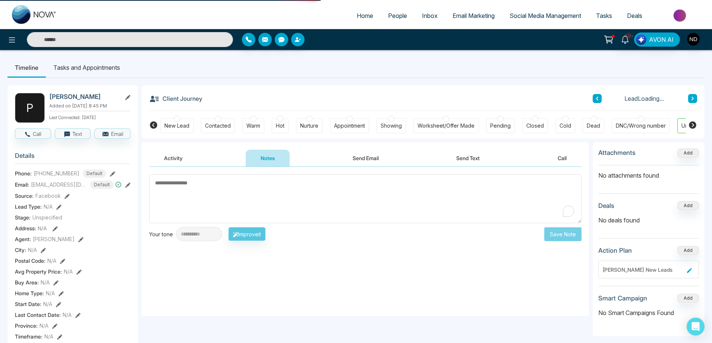
click at [316, 199] on textarea "To enrich screen reader interactions, please activate Accessibility in Grammarl…" at bounding box center [365, 198] width 432 height 49
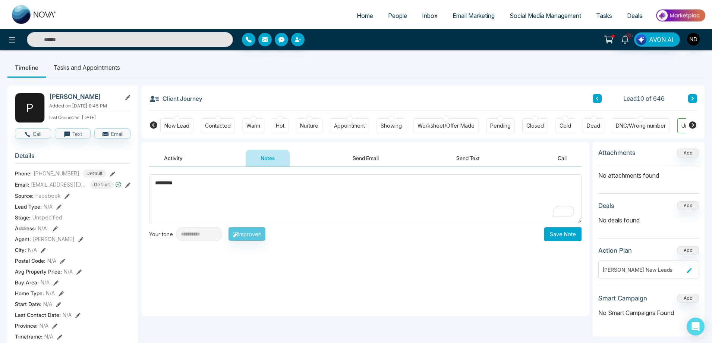
type textarea "*********"
click at [570, 237] on button "Save Note" at bounding box center [562, 234] width 37 height 14
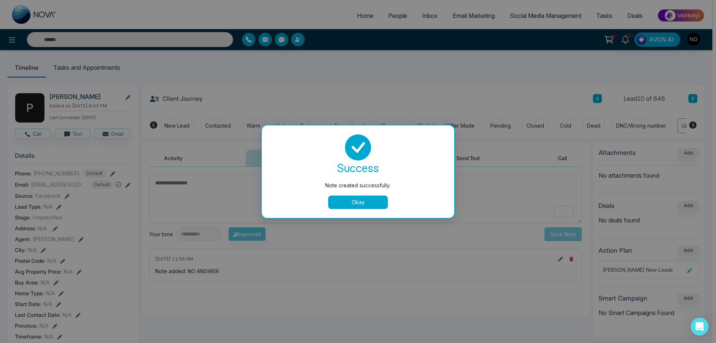
click at [371, 204] on button "Okay" at bounding box center [358, 201] width 60 height 13
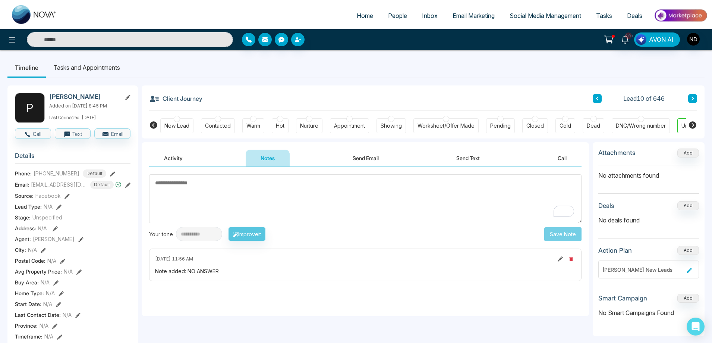
click at [184, 132] on div "New Lead" at bounding box center [176, 125] width 33 height 15
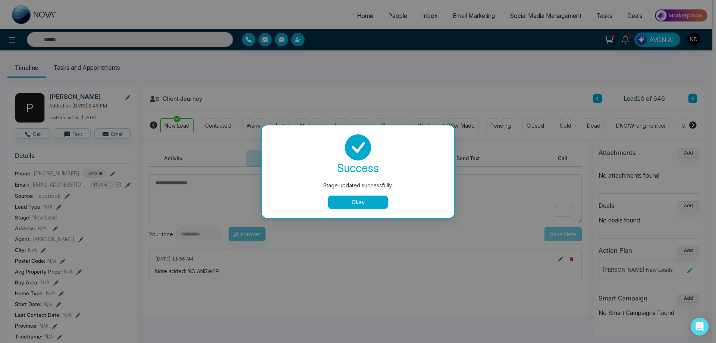
click at [599, 99] on div "Stage updated successfully. success Stage updated successfully. Okay" at bounding box center [358, 171] width 716 height 343
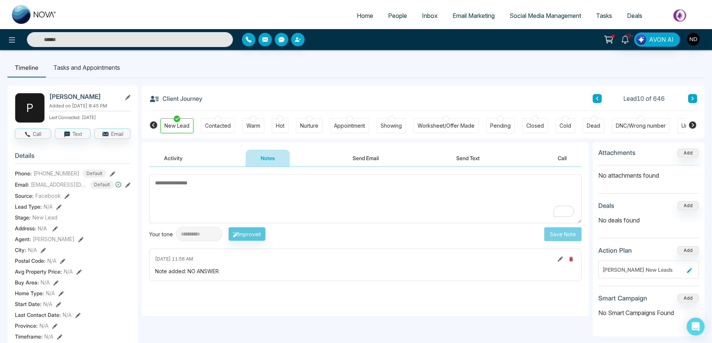
click at [599, 99] on icon at bounding box center [597, 98] width 4 height 4
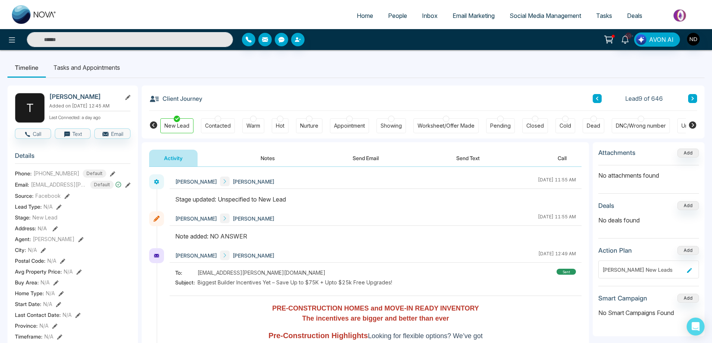
click at [694, 97] on icon at bounding box center [693, 98] width 4 height 4
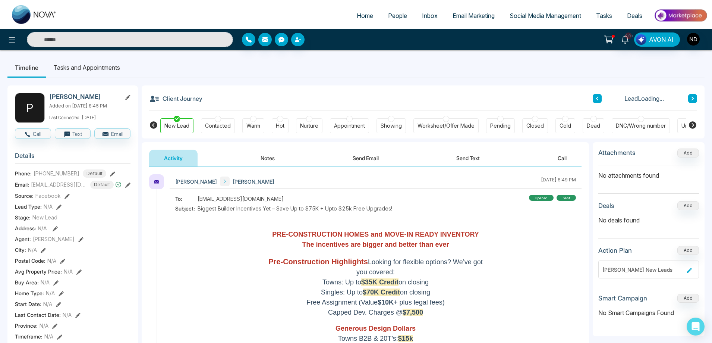
click at [694, 97] on icon at bounding box center [693, 98] width 4 height 4
click at [269, 158] on button "Notes" at bounding box center [268, 157] width 44 height 17
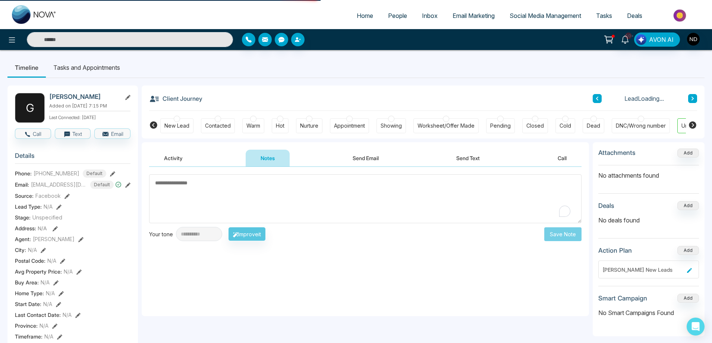
click at [256, 201] on textarea "To enrich screen reader interactions, please activate Accessibility in Grammarl…" at bounding box center [365, 198] width 432 height 49
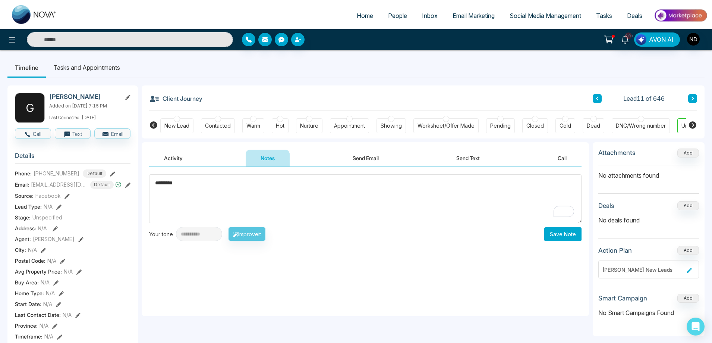
type textarea "*********"
click at [568, 237] on button "Save Note" at bounding box center [562, 234] width 37 height 14
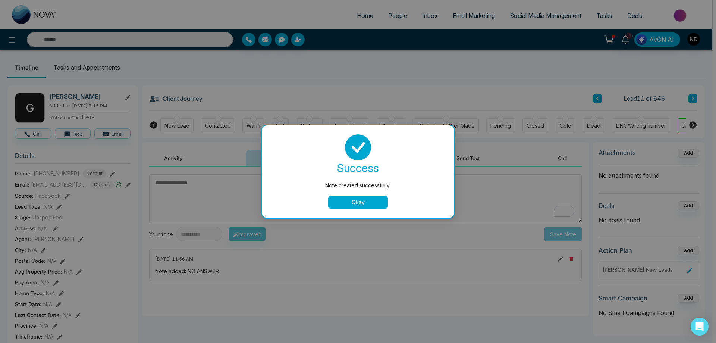
click at [376, 199] on button "Okay" at bounding box center [358, 201] width 60 height 13
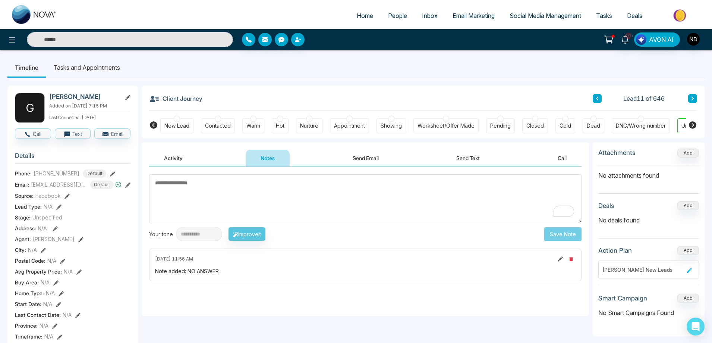
click at [175, 126] on div "New Lead" at bounding box center [176, 125] width 25 height 7
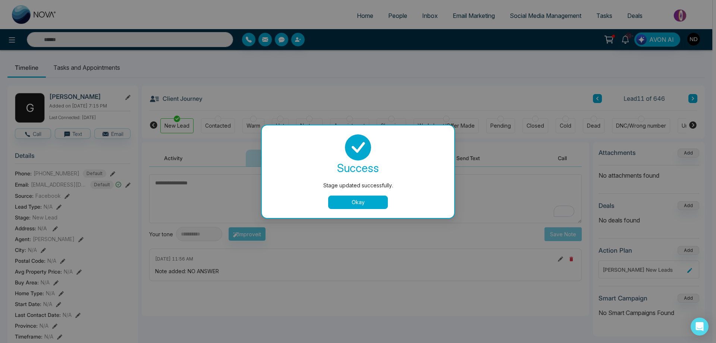
click at [366, 203] on button "Okay" at bounding box center [358, 201] width 60 height 13
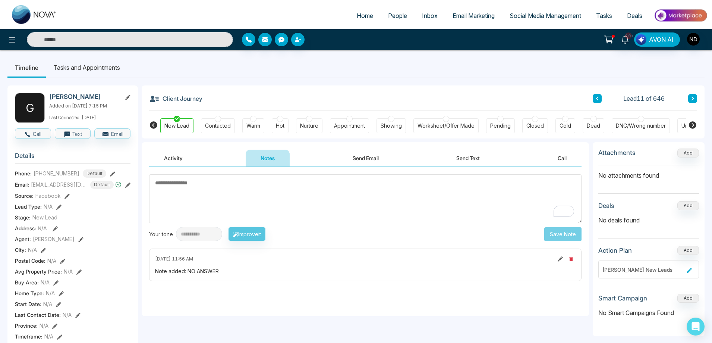
click at [693, 98] on icon at bounding box center [693, 99] width 2 height 4
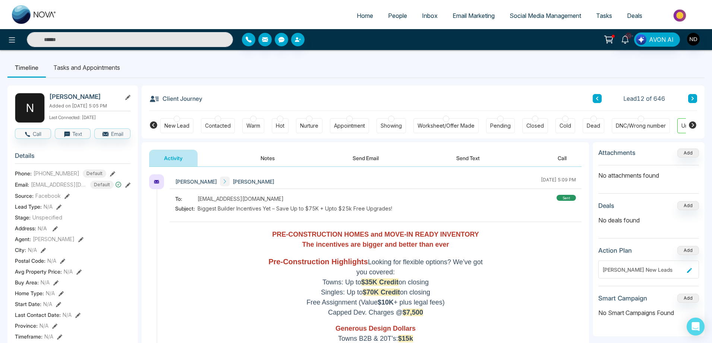
click at [265, 158] on button "Notes" at bounding box center [268, 157] width 44 height 17
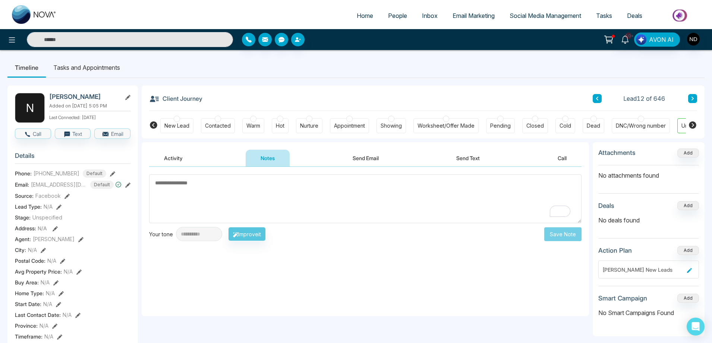
click at [287, 193] on textarea "To enrich screen reader interactions, please activate Accessibility in Grammarl…" at bounding box center [365, 198] width 432 height 49
type textarea "*********"
click at [569, 233] on button "Save Note" at bounding box center [562, 234] width 37 height 14
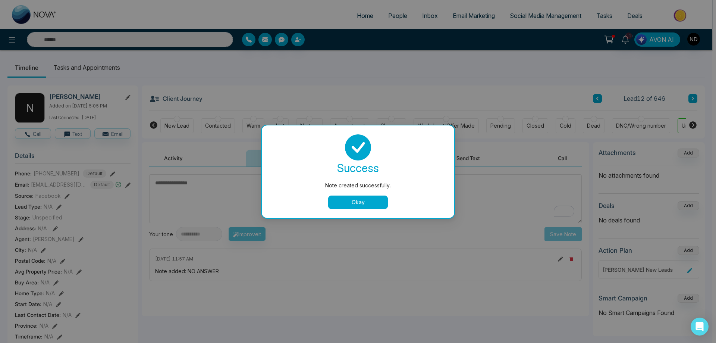
click at [359, 199] on button "Okay" at bounding box center [358, 201] width 60 height 13
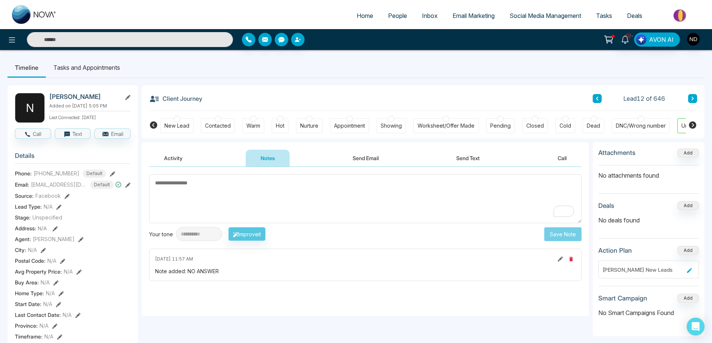
click at [169, 119] on div "New Lead" at bounding box center [176, 125] width 33 height 15
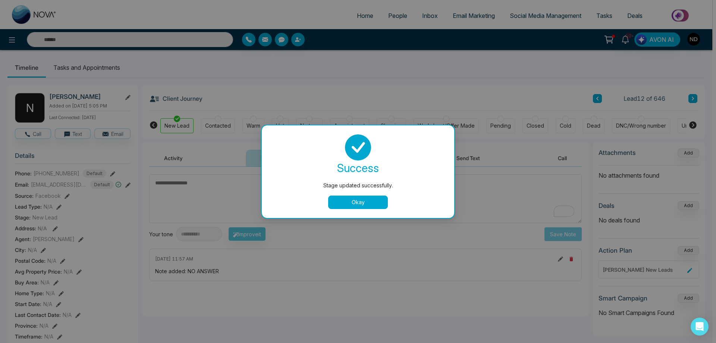
click at [362, 202] on button "Okay" at bounding box center [358, 201] width 60 height 13
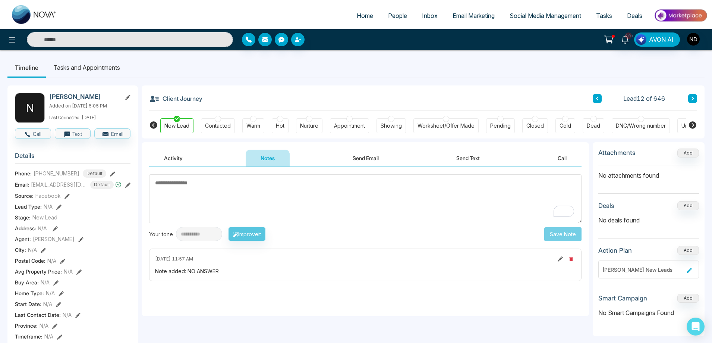
click at [693, 99] on icon at bounding box center [693, 99] width 2 height 4
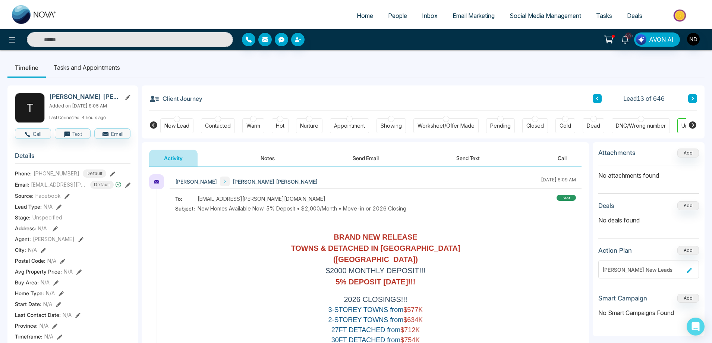
click at [266, 157] on button "Notes" at bounding box center [268, 157] width 44 height 17
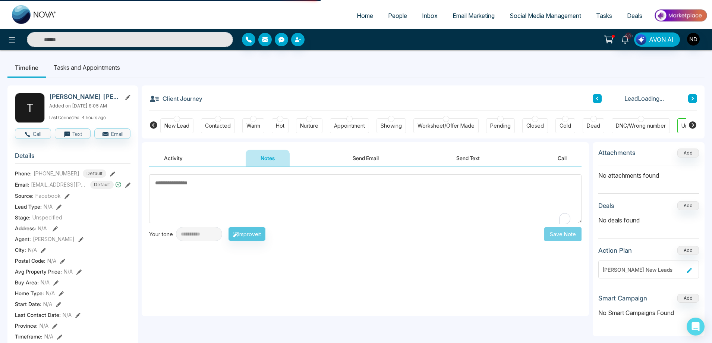
click at [271, 193] on textarea "To enrich screen reader interactions, please activate Accessibility in Grammarl…" at bounding box center [365, 198] width 432 height 49
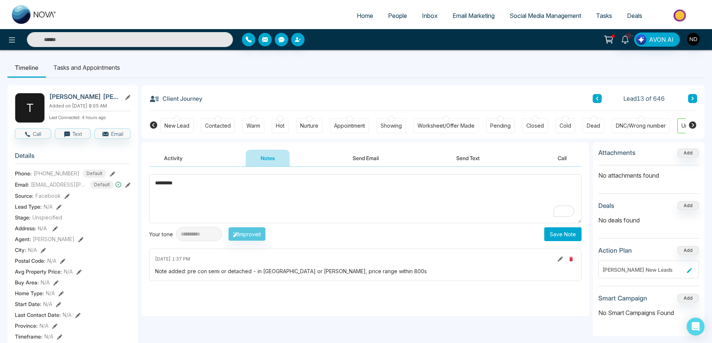
type textarea "*********"
click at [177, 123] on div "New Lead" at bounding box center [176, 125] width 25 height 7
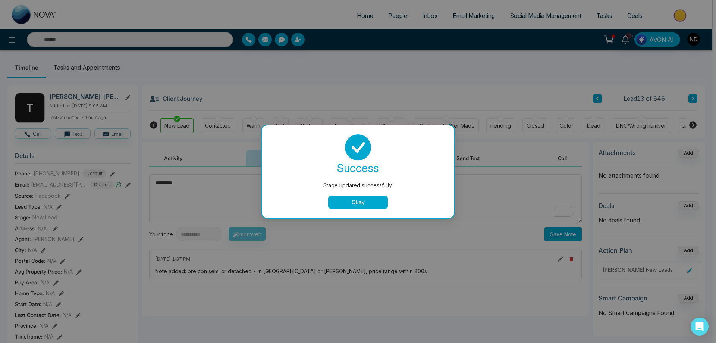
click at [363, 205] on button "Okay" at bounding box center [358, 201] width 60 height 13
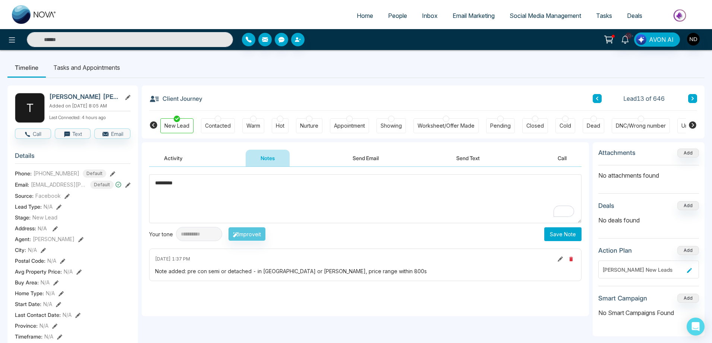
click at [563, 232] on button "Save Note" at bounding box center [562, 234] width 37 height 14
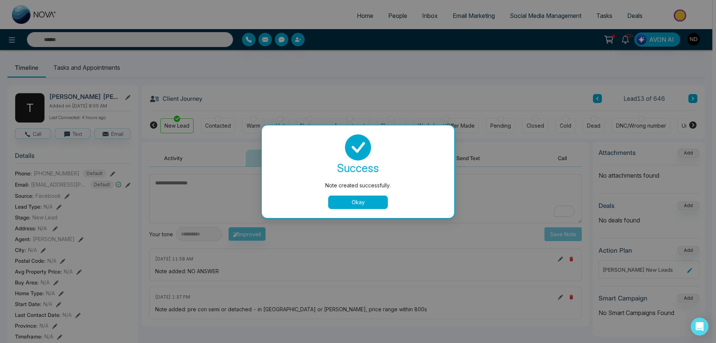
click at [365, 203] on button "Okay" at bounding box center [358, 201] width 60 height 13
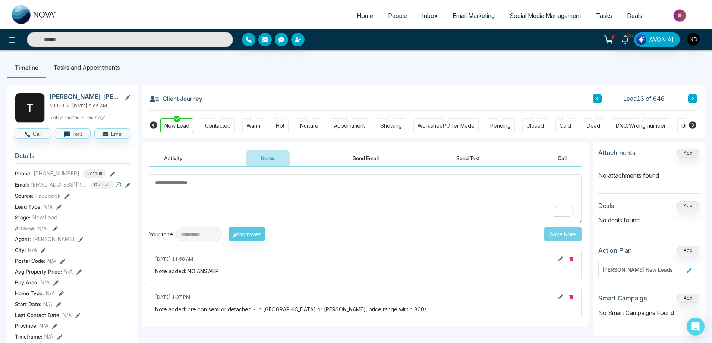
click at [220, 127] on div "Contacted" at bounding box center [218, 125] width 26 height 7
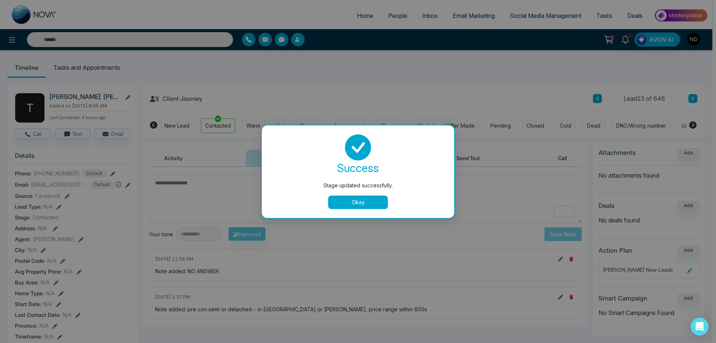
click at [350, 201] on button "Okay" at bounding box center [358, 201] width 60 height 13
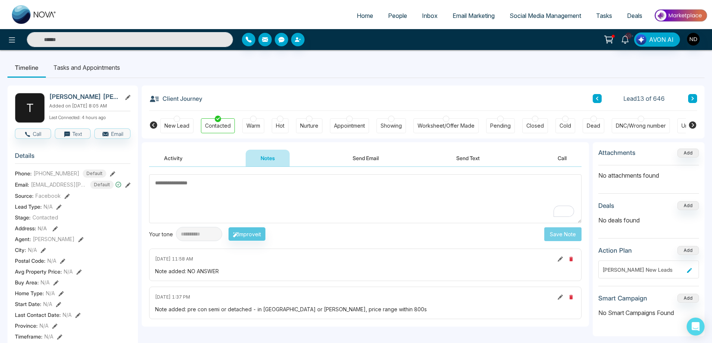
click at [690, 97] on button at bounding box center [692, 98] width 9 height 9
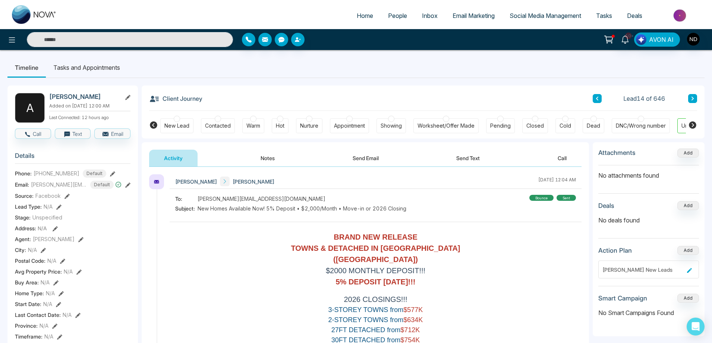
click at [275, 155] on button "Notes" at bounding box center [268, 157] width 44 height 17
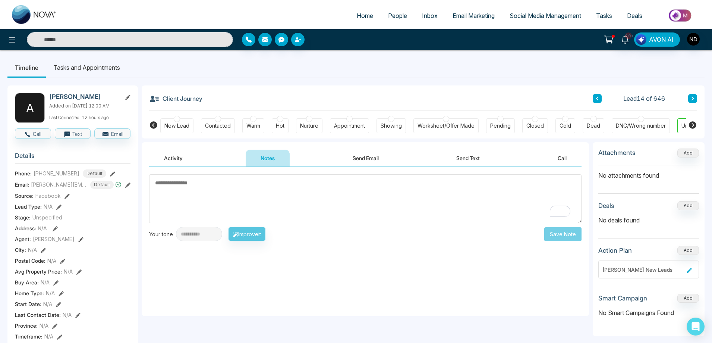
click at [323, 204] on textarea "To enrich screen reader interactions, please activate Accessibility in Grammarl…" at bounding box center [365, 198] width 432 height 49
click at [600, 97] on button at bounding box center [597, 98] width 9 height 9
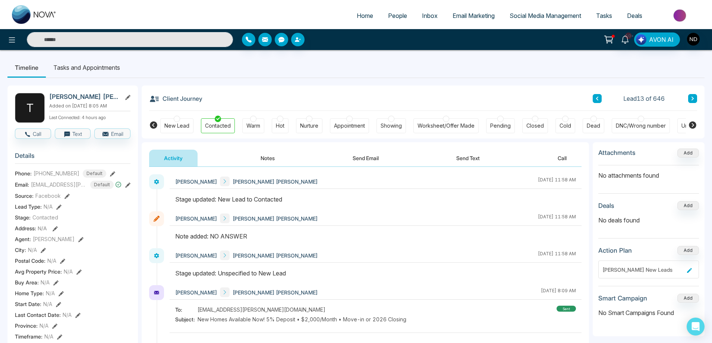
click at [600, 97] on button at bounding box center [597, 98] width 9 height 9
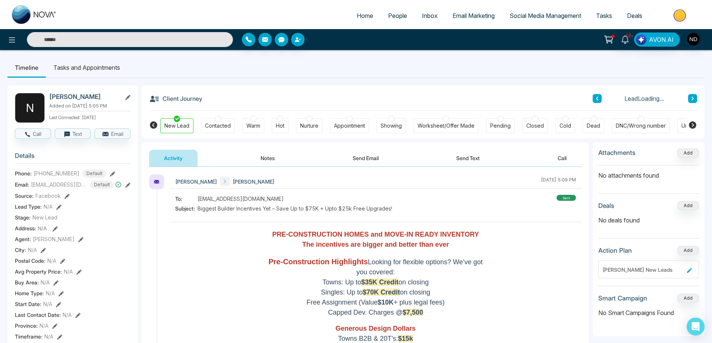
click at [600, 97] on button at bounding box center [597, 98] width 9 height 9
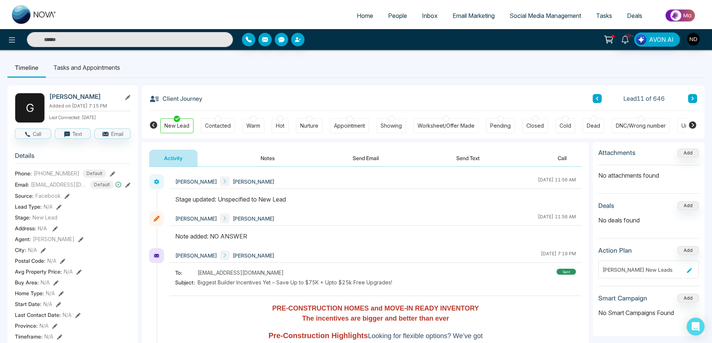
click at [693, 97] on icon at bounding box center [693, 98] width 4 height 4
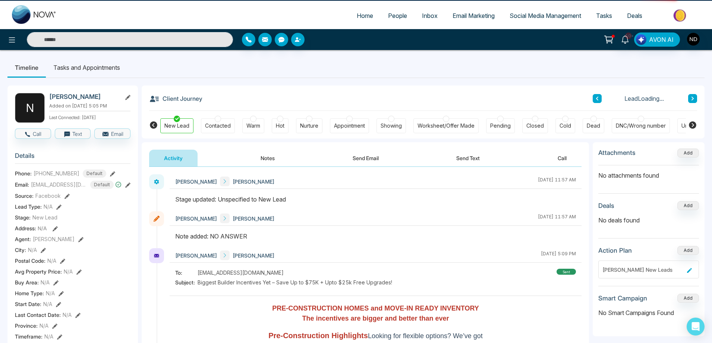
click at [693, 97] on icon at bounding box center [693, 98] width 4 height 4
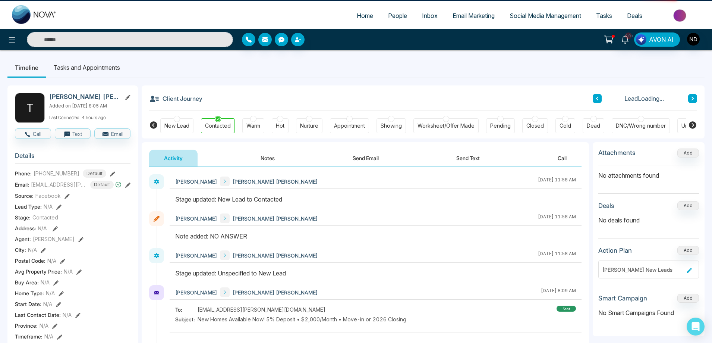
click at [693, 97] on icon at bounding box center [693, 98] width 4 height 4
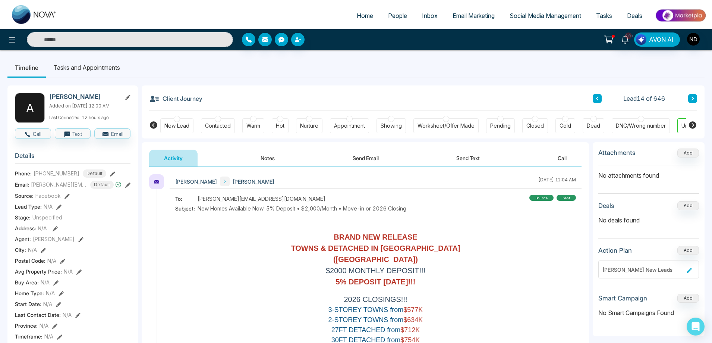
click at [596, 99] on icon at bounding box center [597, 98] width 4 height 4
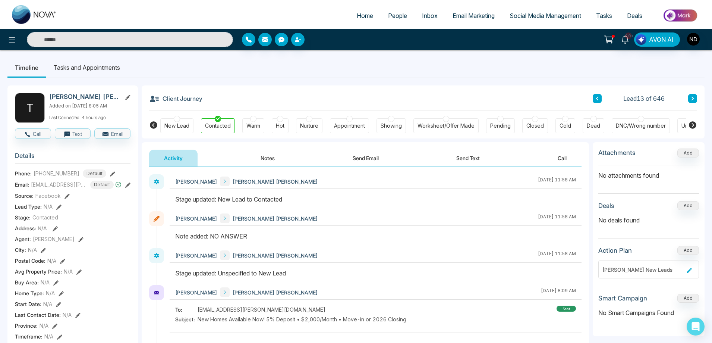
click at [693, 98] on icon at bounding box center [693, 98] width 4 height 4
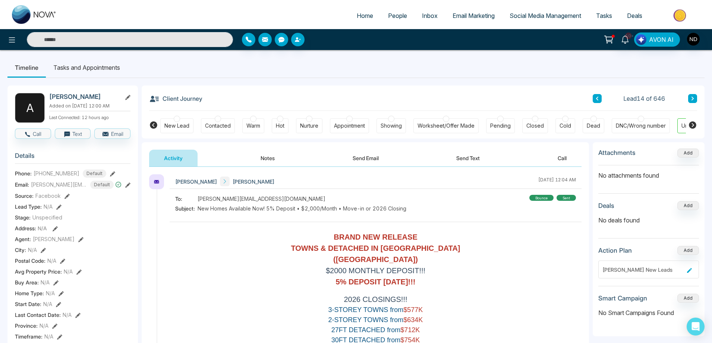
click at [269, 155] on button "Notes" at bounding box center [268, 157] width 44 height 17
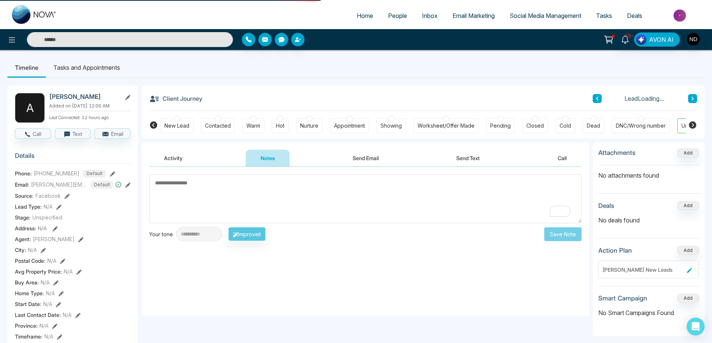
click at [247, 191] on textarea "To enrich screen reader interactions, please activate Accessibility in Grammarl…" at bounding box center [365, 198] width 432 height 49
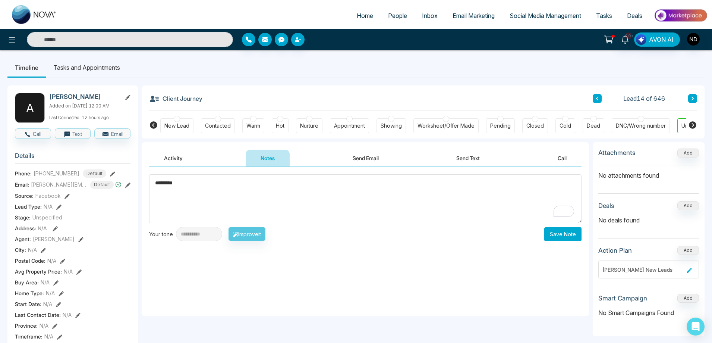
type textarea "*********"
click at [563, 233] on button "Save Note" at bounding box center [562, 234] width 37 height 14
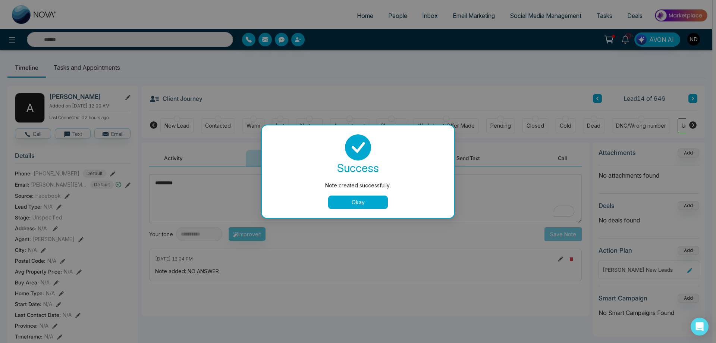
click at [164, 124] on div "Note created successfully. success Note created successfully. Okay" at bounding box center [358, 171] width 716 height 343
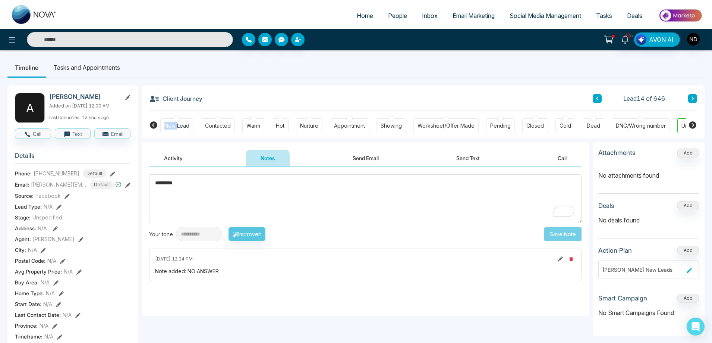
click at [164, 124] on div "New Lead" at bounding box center [176, 125] width 33 height 15
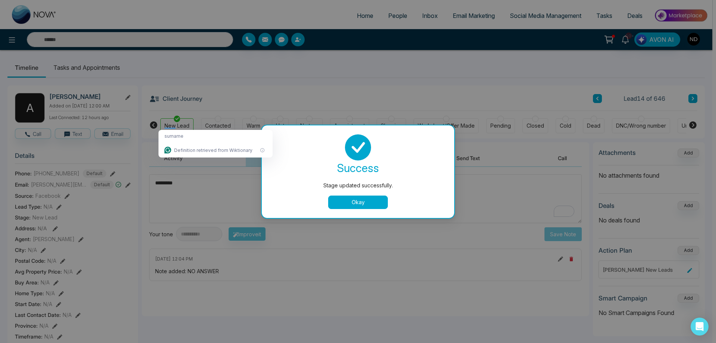
click at [694, 98] on div "Stage updated successfully. success Stage updated successfully. Okay" at bounding box center [358, 171] width 716 height 343
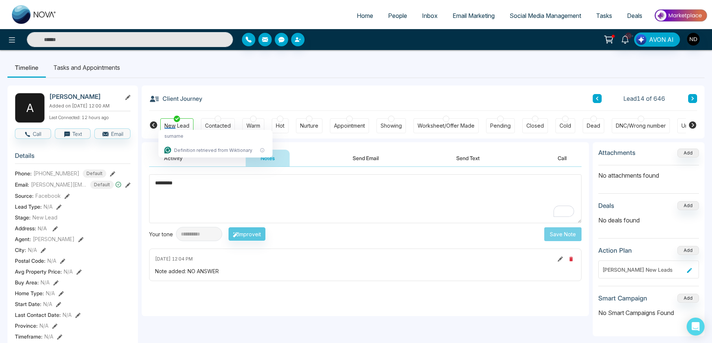
click at [694, 98] on icon at bounding box center [693, 98] width 4 height 4
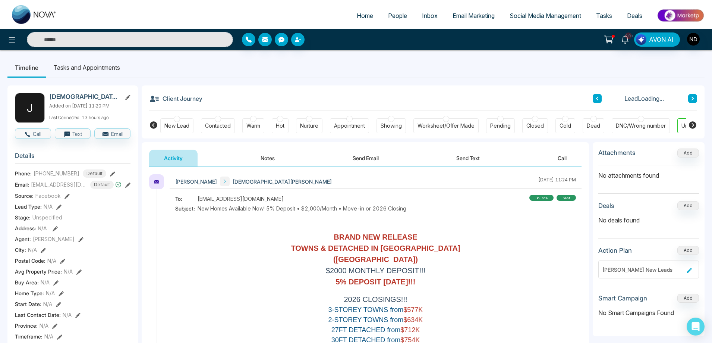
click at [598, 98] on icon at bounding box center [597, 98] width 4 height 4
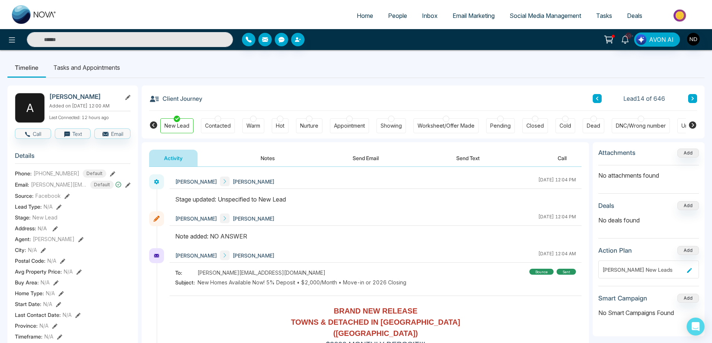
click at [690, 96] on button at bounding box center [692, 98] width 9 height 9
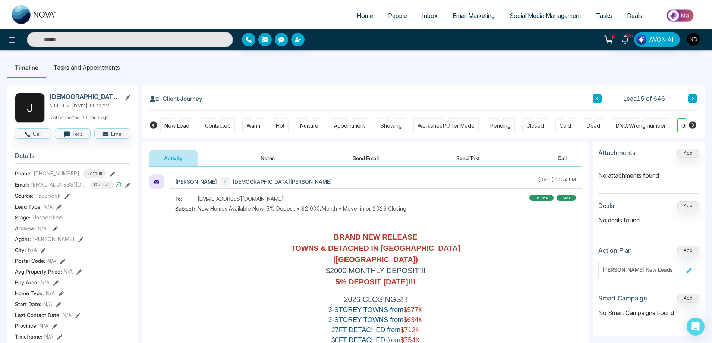
click at [312, 97] on div "Client Journey Lead 15 of 646" at bounding box center [423, 97] width 548 height 25
click at [271, 159] on button "Notes" at bounding box center [268, 157] width 44 height 17
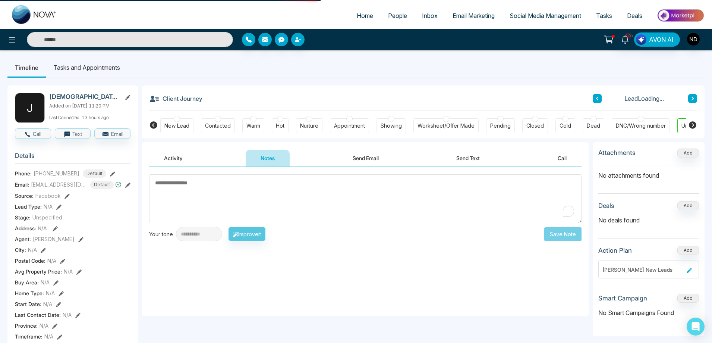
click at [277, 189] on textarea "To enrich screen reader interactions, please activate Accessibility in Grammarl…" at bounding box center [365, 198] width 432 height 49
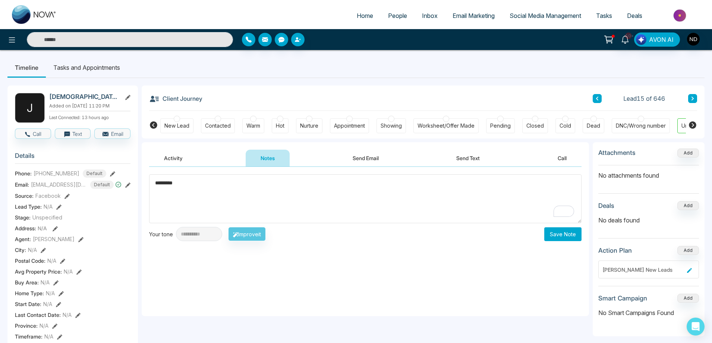
type textarea "*********"
click at [570, 236] on button "Save Note" at bounding box center [562, 234] width 37 height 14
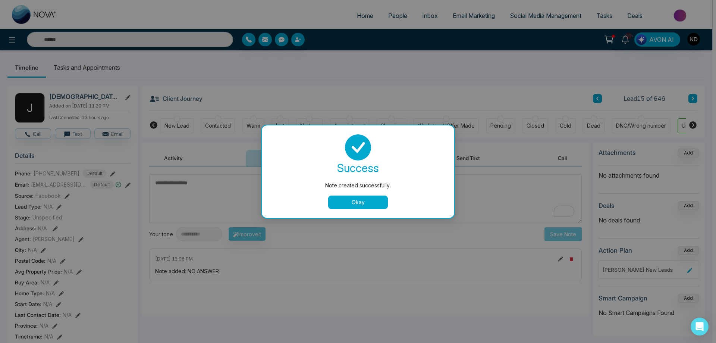
click at [357, 203] on button "Okay" at bounding box center [358, 201] width 60 height 13
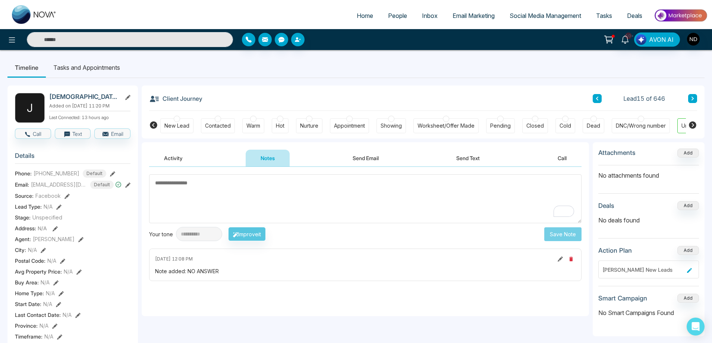
click at [180, 124] on div "New Lead" at bounding box center [176, 125] width 25 height 7
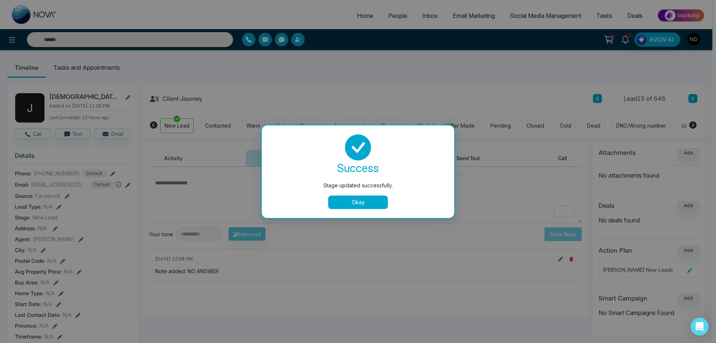
click at [375, 197] on button "Okay" at bounding box center [358, 201] width 60 height 13
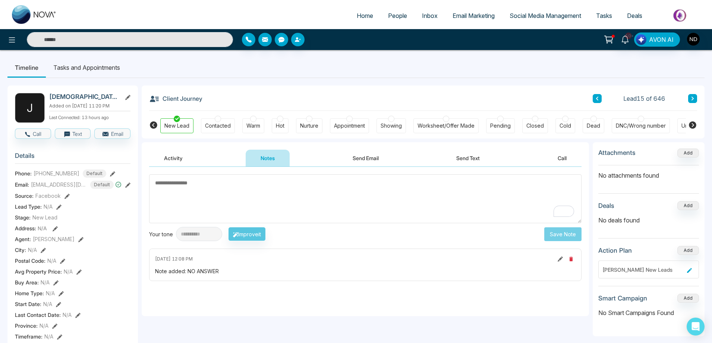
click at [471, 157] on button "Send Text" at bounding box center [467, 157] width 53 height 17
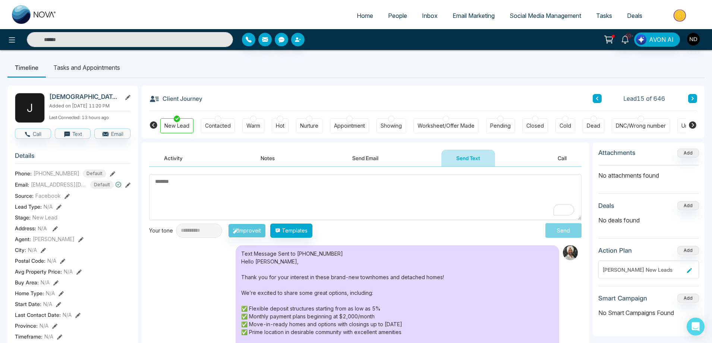
click at [695, 100] on button at bounding box center [692, 98] width 9 height 9
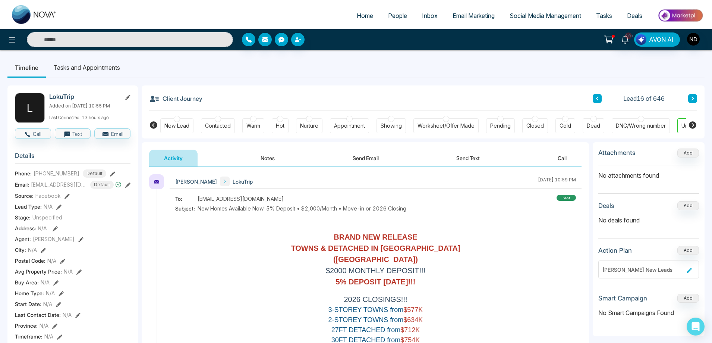
click at [127, 96] on icon at bounding box center [127, 97] width 5 height 5
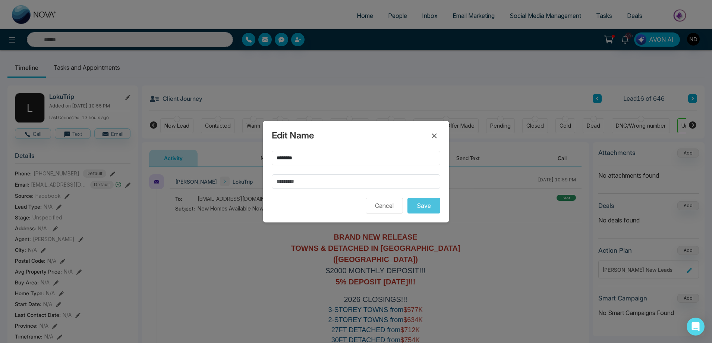
drag, startPoint x: 304, startPoint y: 163, endPoint x: 238, endPoint y: 161, distance: 65.6
click at [238, 161] on div "Edit Name ******** Cancel Save" at bounding box center [356, 171] width 712 height 343
type input "******"
click at [278, 180] on input "text" at bounding box center [356, 181] width 169 height 15
type input "********"
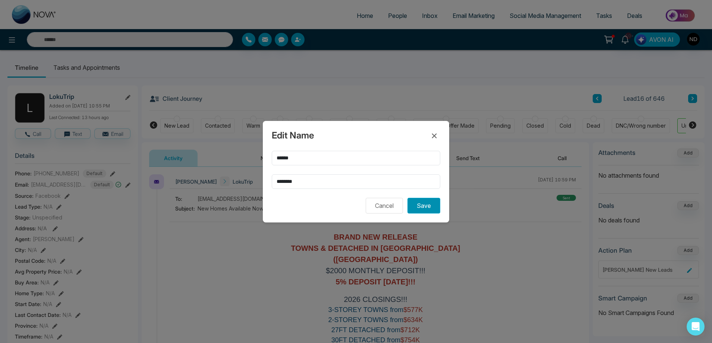
click at [431, 207] on button "Save" at bounding box center [423, 206] width 33 height 16
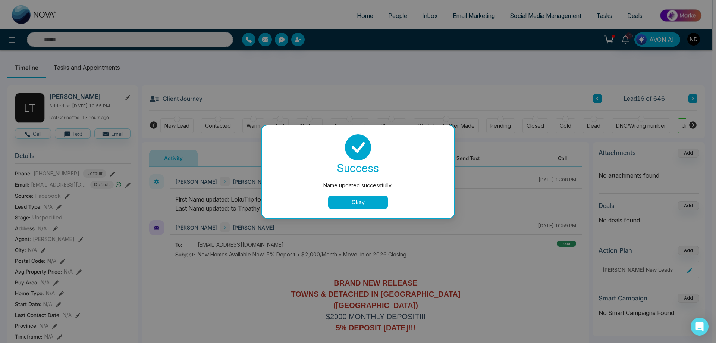
click at [355, 204] on button "Okay" at bounding box center [358, 201] width 60 height 13
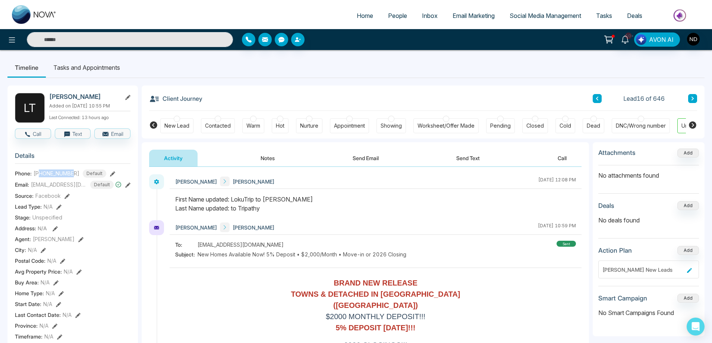
drag, startPoint x: 40, startPoint y: 174, endPoint x: 74, endPoint y: 174, distance: 34.3
click at [74, 174] on div "+16102078088 Default" at bounding box center [70, 173] width 73 height 8
copy span "6102078088"
click at [269, 159] on button "Notes" at bounding box center [268, 157] width 44 height 17
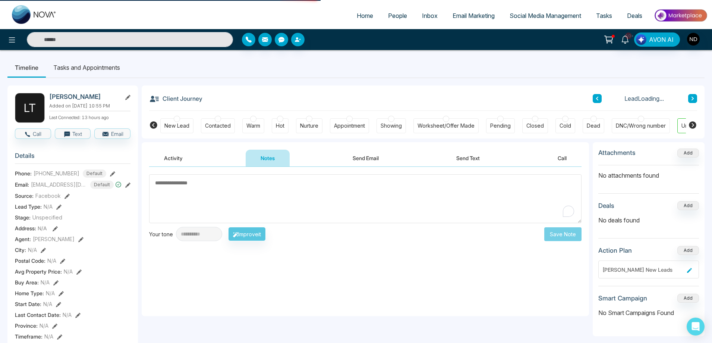
click at [267, 202] on textarea "To enrich screen reader interactions, please activate Accessibility in Grammarl…" at bounding box center [365, 198] width 432 height 49
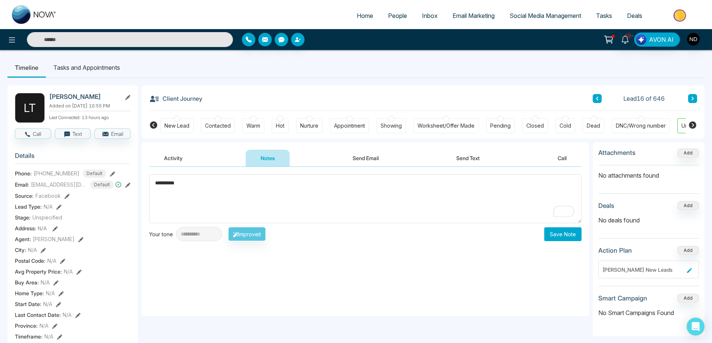
type textarea "**********"
click at [562, 237] on button "Save Note" at bounding box center [562, 234] width 37 height 14
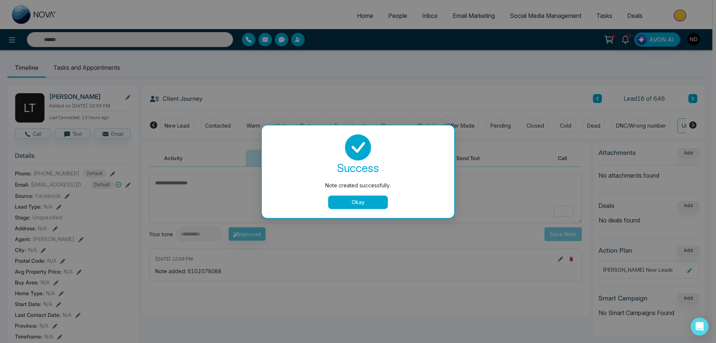
click at [376, 200] on button "Okay" at bounding box center [358, 201] width 60 height 13
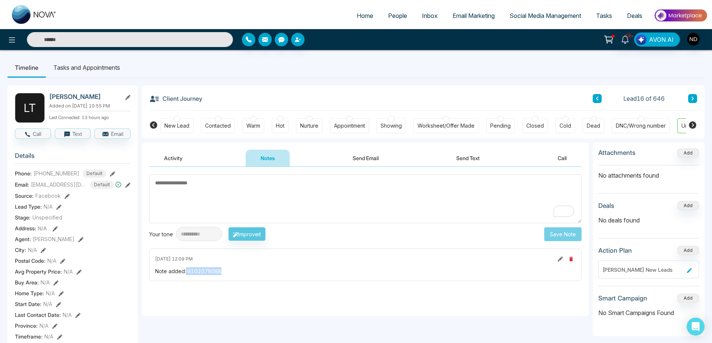
drag, startPoint x: 243, startPoint y: 274, endPoint x: 185, endPoint y: 273, distance: 58.2
click at [185, 273] on div "Note added: 6102078088" at bounding box center [365, 271] width 421 height 8
click at [562, 259] on icon at bounding box center [560, 258] width 5 height 5
drag, startPoint x: 221, startPoint y: 194, endPoint x: 94, endPoint y: 196, distance: 126.8
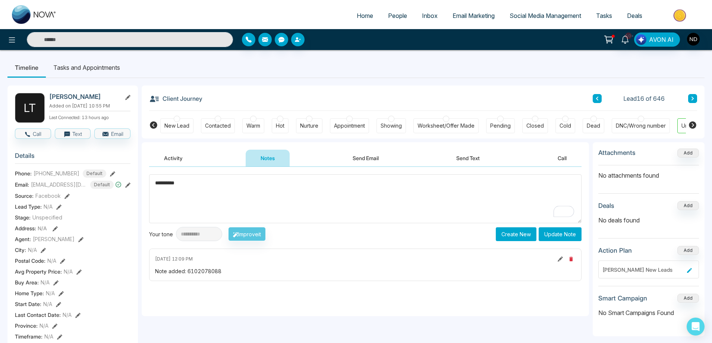
type textarea "*********"
click at [360, 205] on textarea "To enrich screen reader interactions, please activate Accessibility in Grammarl…" at bounding box center [365, 198] width 432 height 49
click at [559, 259] on icon at bounding box center [560, 258] width 5 height 5
drag, startPoint x: 322, startPoint y: 201, endPoint x: 99, endPoint y: 198, distance: 223.3
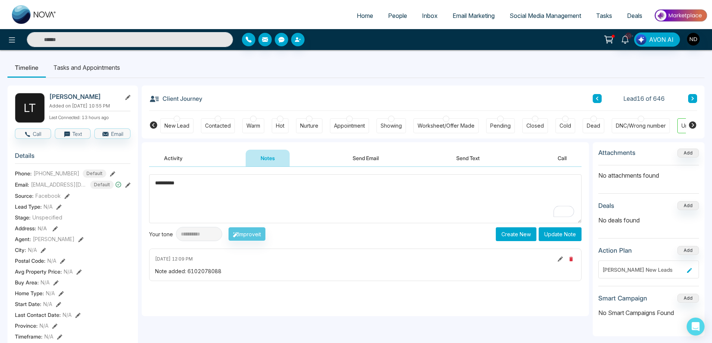
paste textarea "To enrich screen reader interactions, please activate Accessibility in Grammarl…"
type textarea "*********"
click at [547, 233] on button "Update Note" at bounding box center [560, 234] width 43 height 14
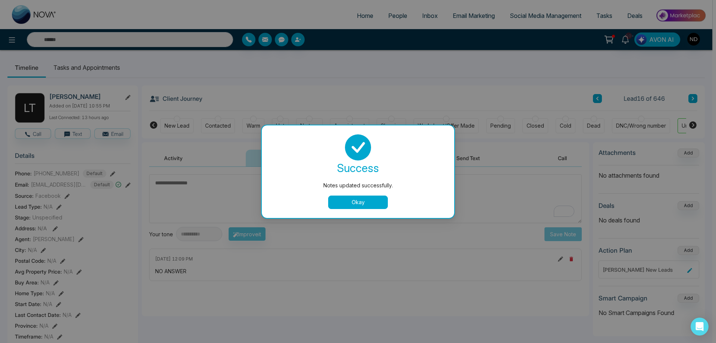
click at [365, 207] on button "Okay" at bounding box center [358, 201] width 60 height 13
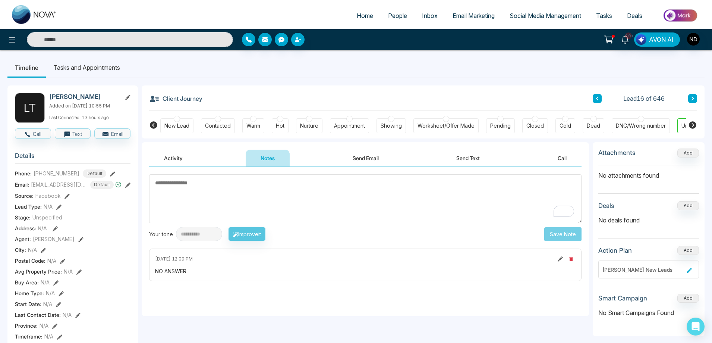
click at [171, 158] on button "Activity" at bounding box center [173, 157] width 48 height 17
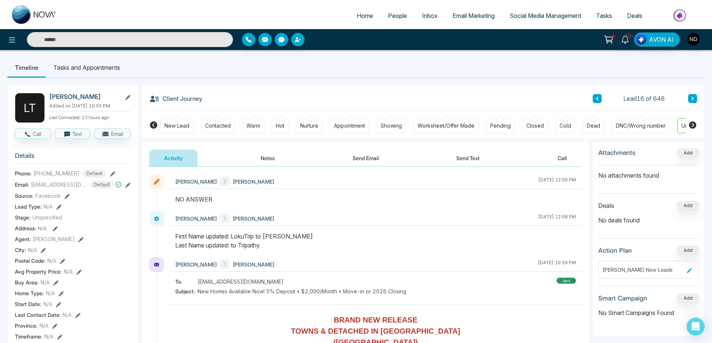
click at [694, 97] on icon at bounding box center [693, 98] width 4 height 4
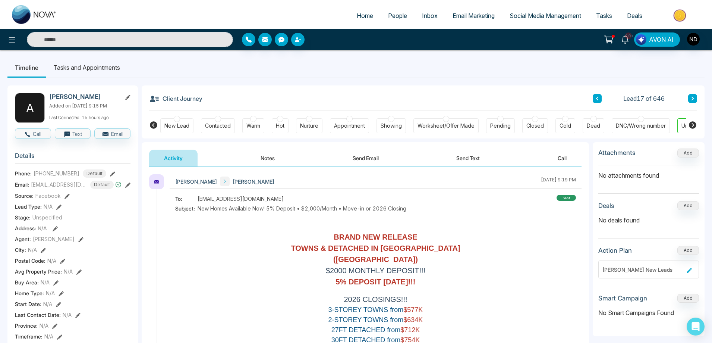
click at [593, 97] on button at bounding box center [597, 98] width 9 height 9
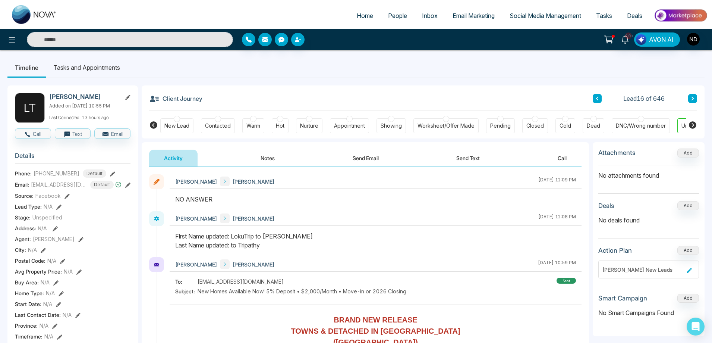
click at [177, 130] on div "New Lead" at bounding box center [176, 125] width 33 height 15
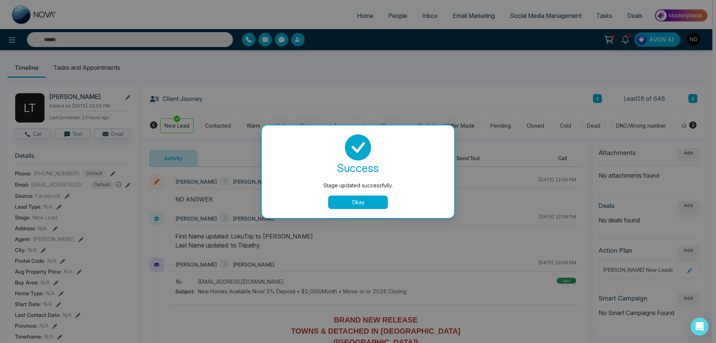
click at [372, 204] on button "Okay" at bounding box center [358, 201] width 60 height 13
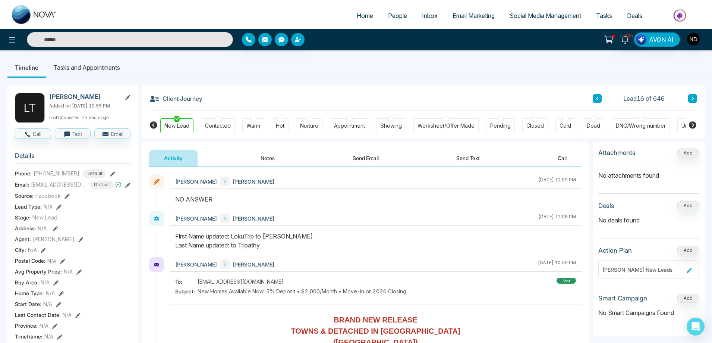
click at [692, 99] on icon at bounding box center [693, 98] width 4 height 4
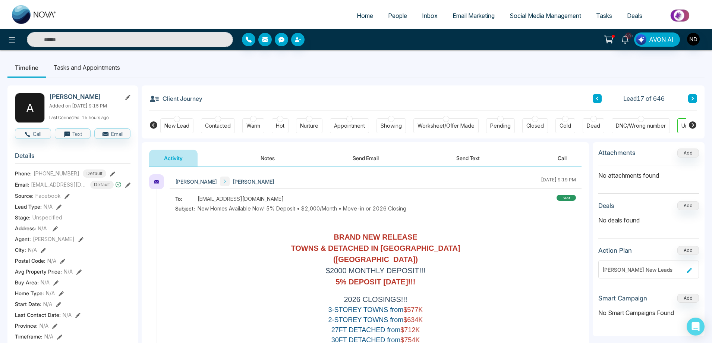
click at [182, 128] on div "New Lead" at bounding box center [176, 125] width 25 height 7
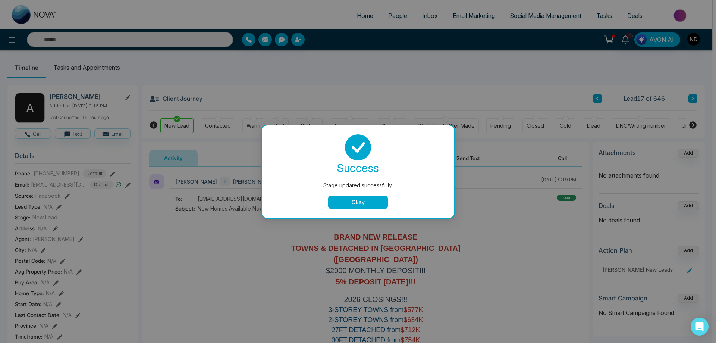
click at [318, 91] on div "Stage updated successfully. success Stage updated successfully. Okay" at bounding box center [358, 171] width 716 height 343
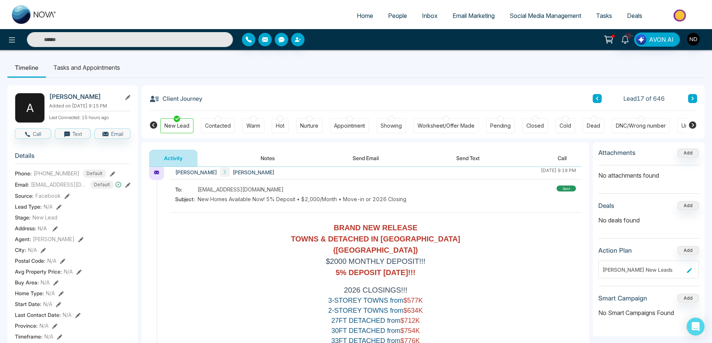
click at [270, 155] on button "Notes" at bounding box center [268, 157] width 44 height 17
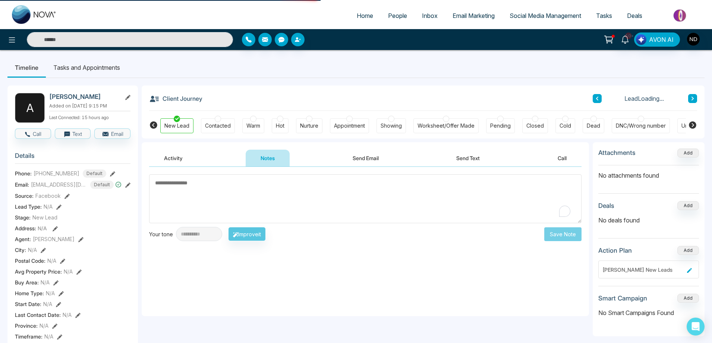
click at [305, 194] on textarea "To enrich screen reader interactions, please activate Accessibility in Grammarl…" at bounding box center [365, 198] width 432 height 49
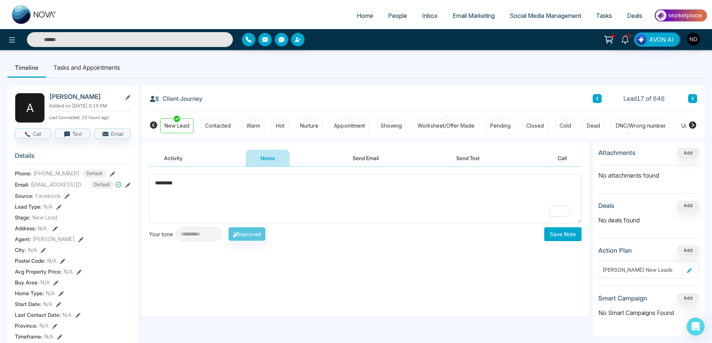
type textarea "*********"
click at [570, 234] on button "Save Note" at bounding box center [562, 234] width 37 height 14
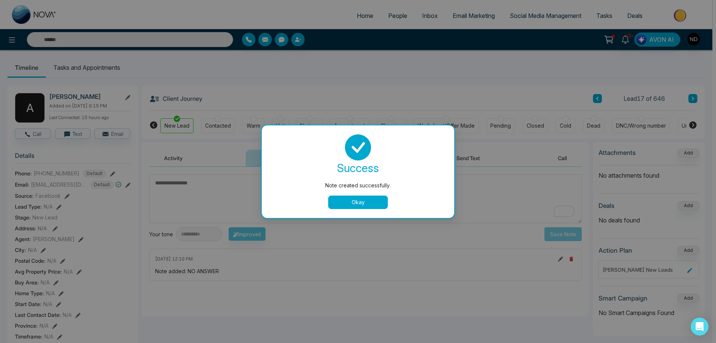
click at [365, 204] on button "Okay" at bounding box center [358, 201] width 60 height 13
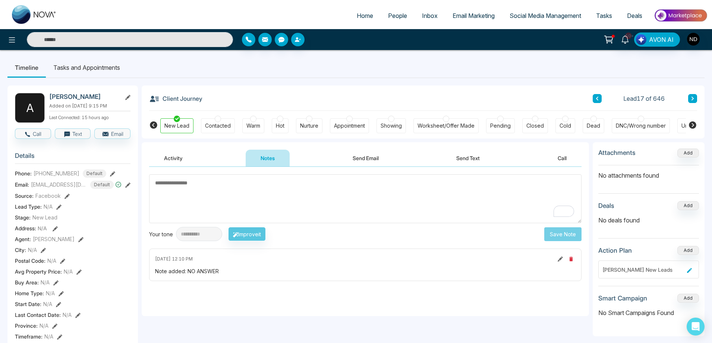
click at [692, 100] on icon at bounding box center [693, 98] width 4 height 4
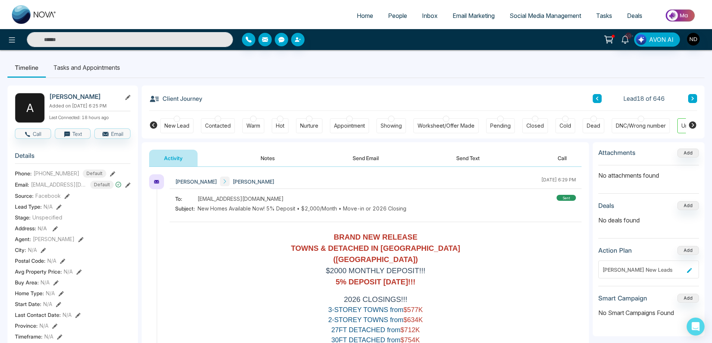
click at [263, 157] on button "Notes" at bounding box center [268, 157] width 44 height 17
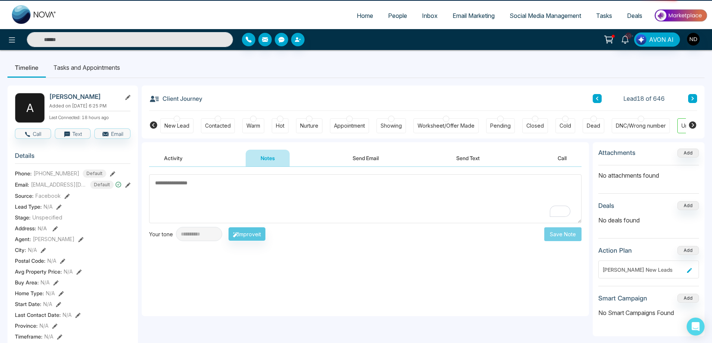
click at [279, 191] on textarea "To enrich screen reader interactions, please activate Accessibility in Grammarl…" at bounding box center [365, 198] width 432 height 49
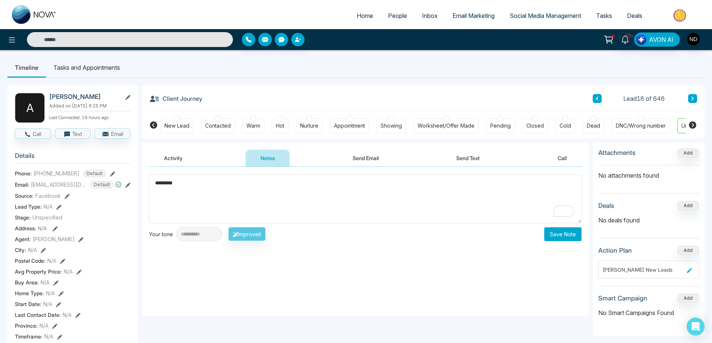
type textarea "*********"
click at [569, 237] on button "Save Note" at bounding box center [562, 234] width 37 height 14
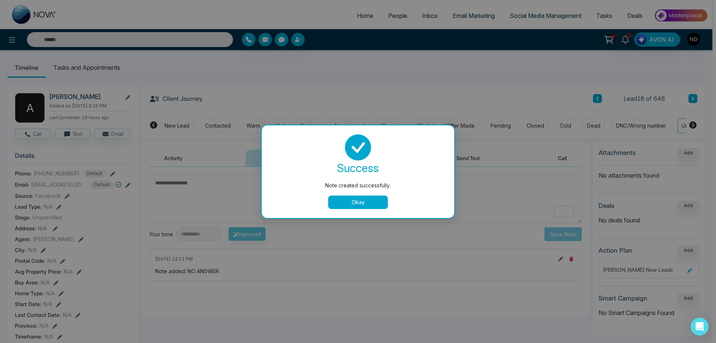
click at [365, 204] on button "Okay" at bounding box center [358, 201] width 60 height 13
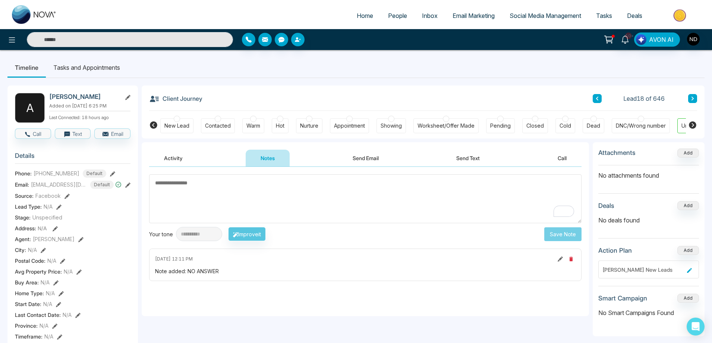
drag, startPoint x: 179, startPoint y: 127, endPoint x: 195, endPoint y: 126, distance: 15.7
click at [179, 127] on div "New Lead" at bounding box center [176, 125] width 25 height 7
click at [696, 99] on button at bounding box center [692, 98] width 9 height 9
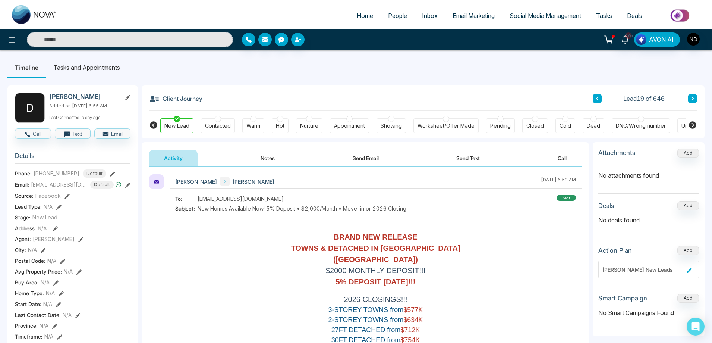
click at [264, 157] on button "Notes" at bounding box center [268, 157] width 44 height 17
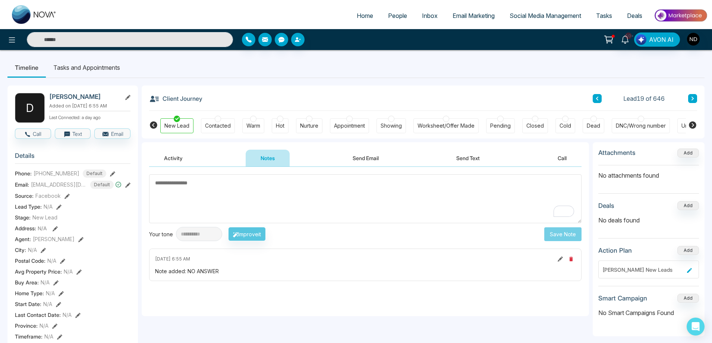
click at [470, 157] on button "Send Text" at bounding box center [467, 157] width 53 height 17
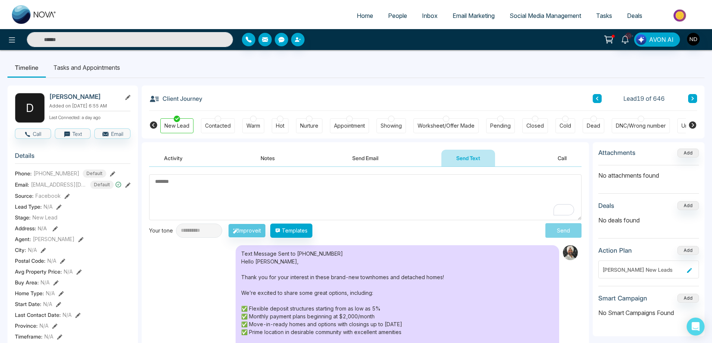
click at [156, 43] on input "text" at bounding box center [130, 39] width 206 height 15
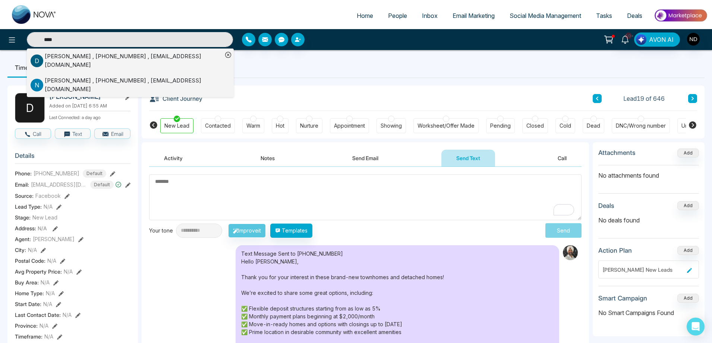
type input "****"
click at [110, 78] on div "Nigel Edokpolo , +16476568790 , nigeledokpolo@gmail.com" at bounding box center [134, 84] width 178 height 17
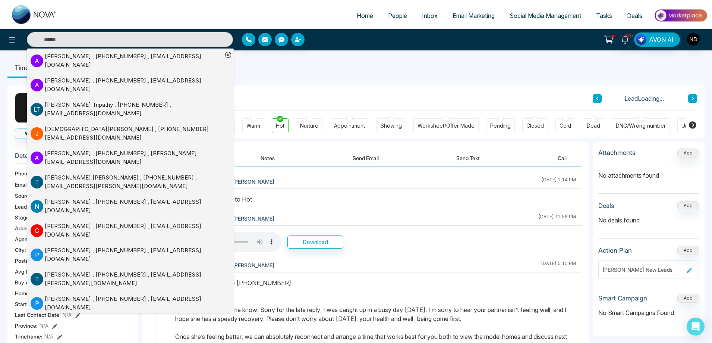
click at [402, 212] on div "Navdeep Dhillon Nigel Edokpolo October 6 2025 | 12:58 PM" at bounding box center [376, 218] width 412 height 15
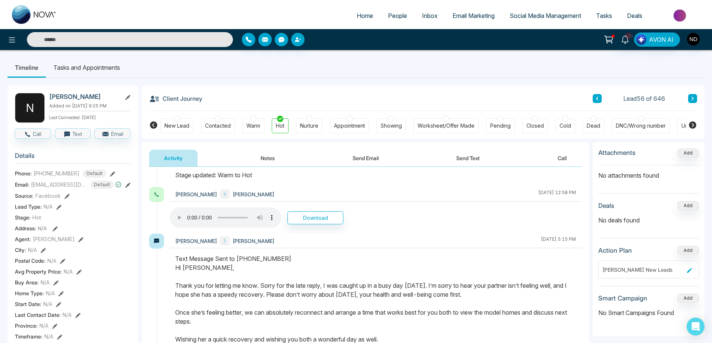
scroll to position [37, 0]
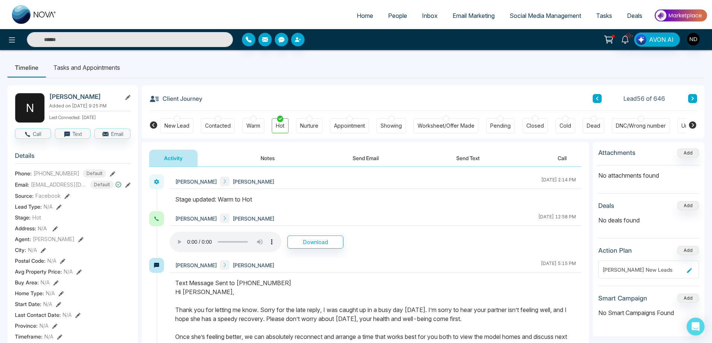
click at [270, 156] on button "Notes" at bounding box center [268, 157] width 44 height 17
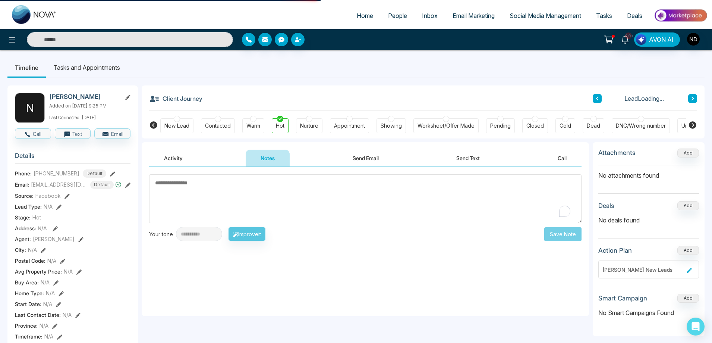
click at [291, 198] on textarea "To enrich screen reader interactions, please activate Accessibility in Grammarl…" at bounding box center [365, 198] width 432 height 49
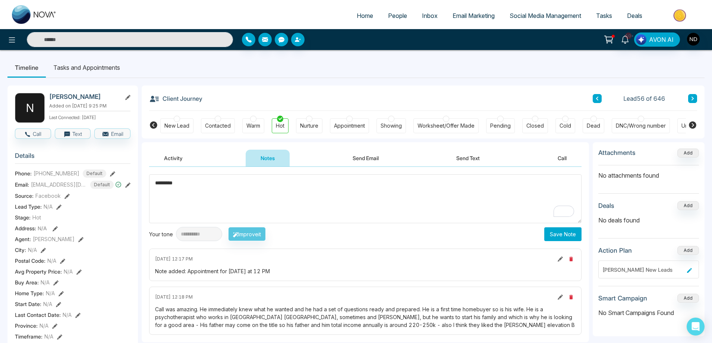
type textarea "*********"
click at [555, 231] on button "Save Note" at bounding box center [562, 234] width 37 height 14
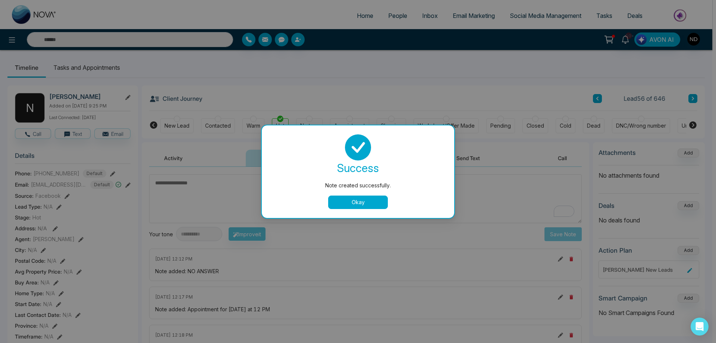
click at [371, 202] on button "Okay" at bounding box center [358, 201] width 60 height 13
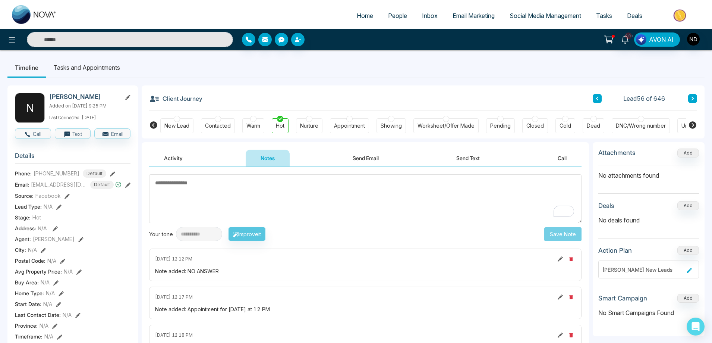
click at [416, 94] on div "Client Journey Lead 56 of 646" at bounding box center [423, 97] width 548 height 25
click at [82, 70] on li "Tasks and Appointments" at bounding box center [87, 67] width 82 height 20
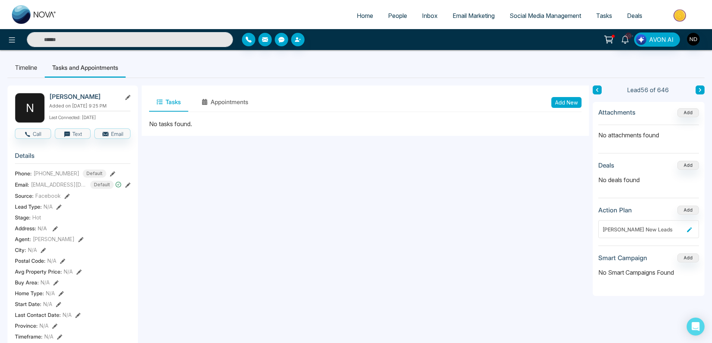
click at [568, 102] on button "Add New" at bounding box center [566, 102] width 30 height 11
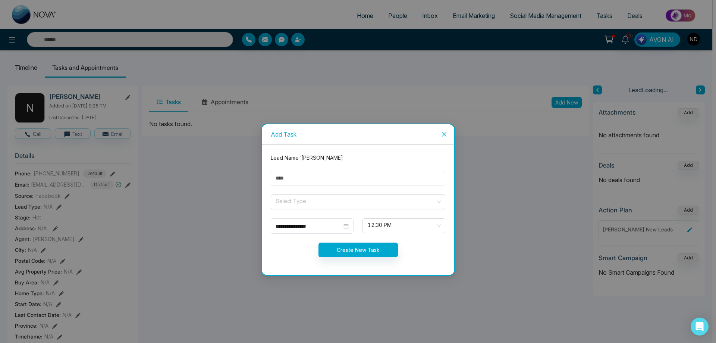
click at [309, 178] on input "text" at bounding box center [358, 178] width 174 height 15
click at [299, 203] on input "search" at bounding box center [355, 200] width 160 height 11
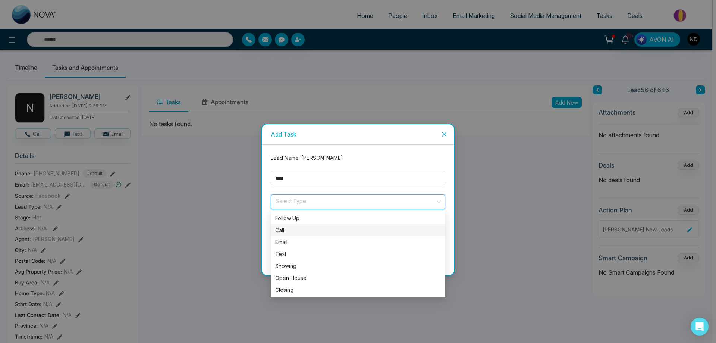
click at [291, 226] on div "Call" at bounding box center [358, 230] width 174 height 12
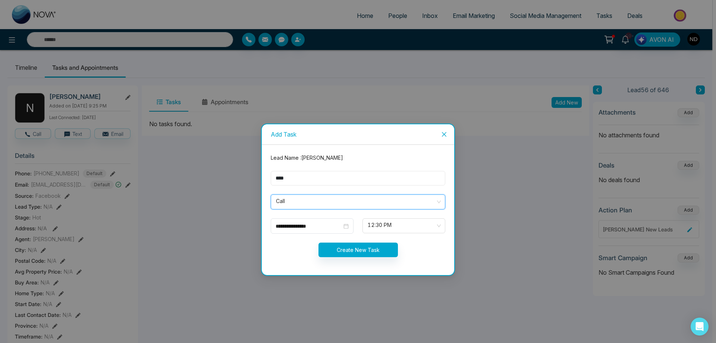
click at [300, 176] on input "****" at bounding box center [358, 178] width 174 height 15
type input "**********"
click at [347, 224] on div "**********" at bounding box center [312, 226] width 73 height 8
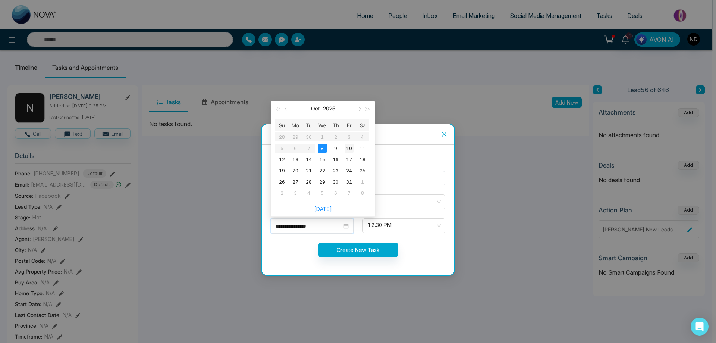
type input "**********"
click at [347, 148] on div "10" at bounding box center [348, 148] width 9 height 9
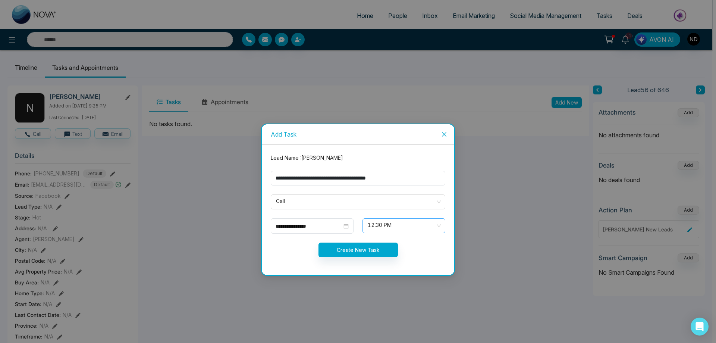
click at [440, 224] on div "12:30 PM" at bounding box center [403, 225] width 83 height 15
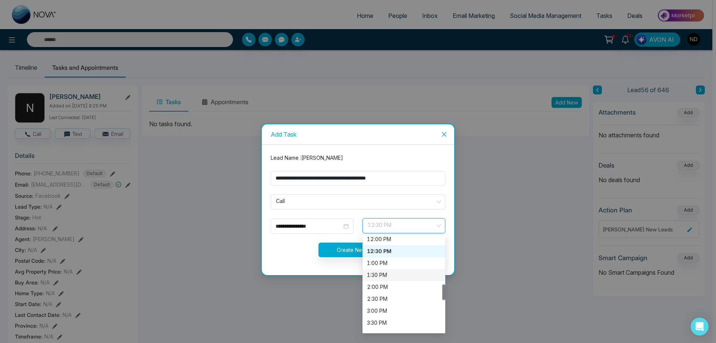
scroll to position [401, 0]
click at [368, 278] on div "6:30 PM" at bounding box center [403, 282] width 83 height 12
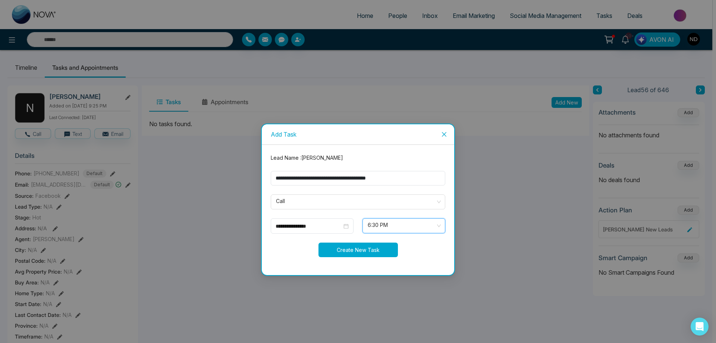
click at [344, 246] on button "Create New Task" at bounding box center [357, 249] width 79 height 15
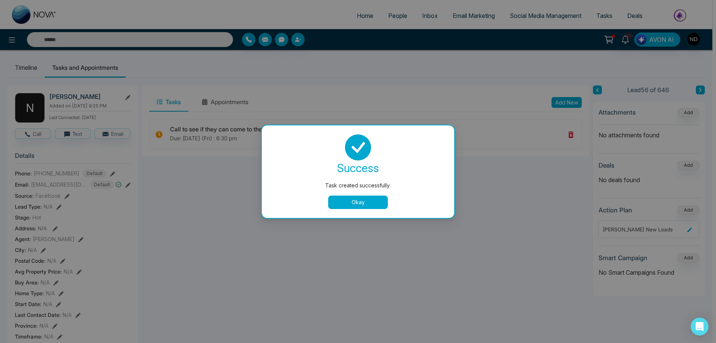
click at [355, 202] on button "Okay" at bounding box center [358, 201] width 60 height 13
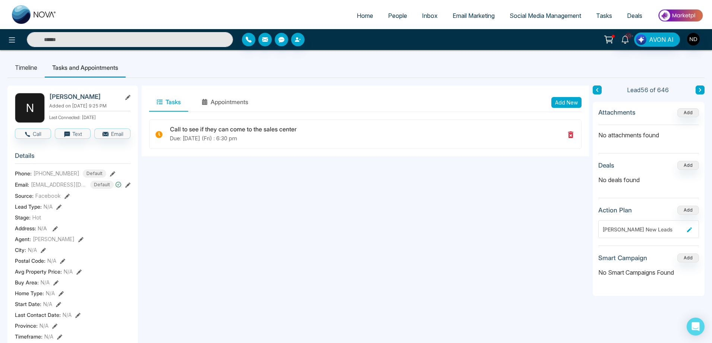
click at [164, 34] on input "text" at bounding box center [130, 39] width 206 height 15
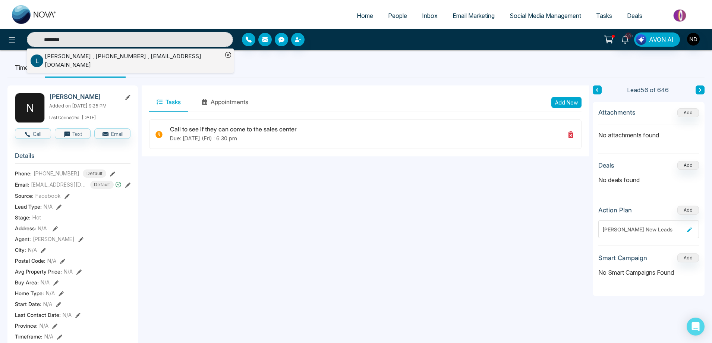
type input "********"
click at [164, 57] on div "[PERSON_NAME] , [PHONE_NUMBER] , [EMAIL_ADDRESS][DOMAIN_NAME]" at bounding box center [134, 60] width 178 height 17
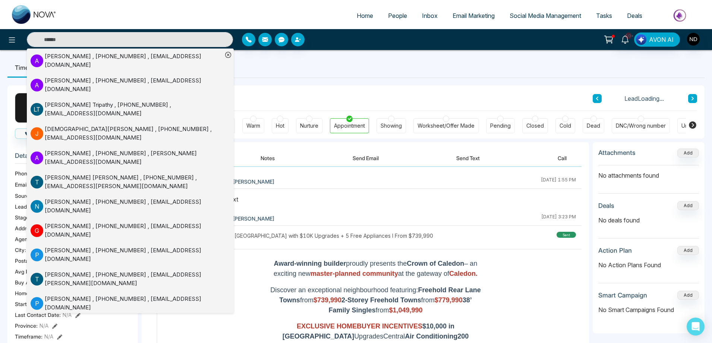
click at [228, 54] on icon at bounding box center [228, 55] width 6 height 6
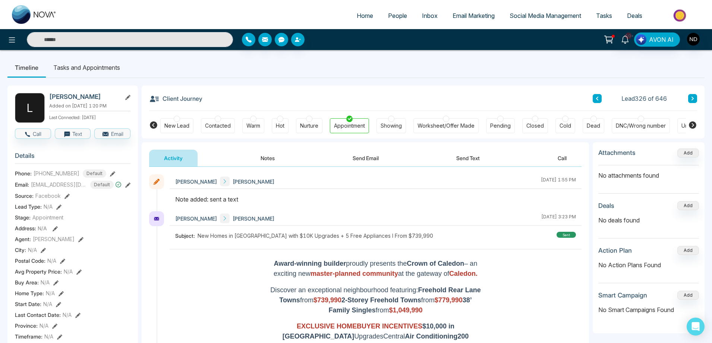
click at [91, 66] on li "Tasks and Appointments" at bounding box center [87, 67] width 82 height 20
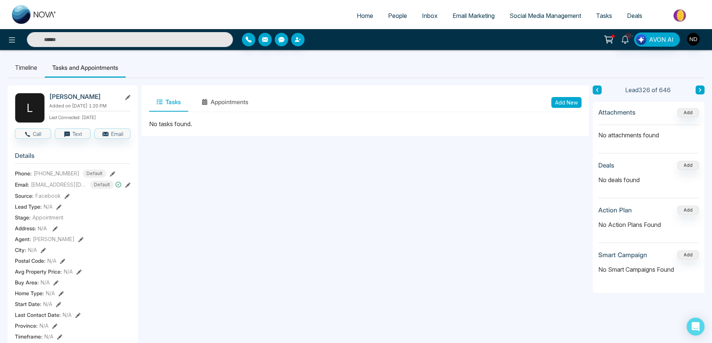
click at [572, 103] on button "Add New" at bounding box center [566, 102] width 30 height 11
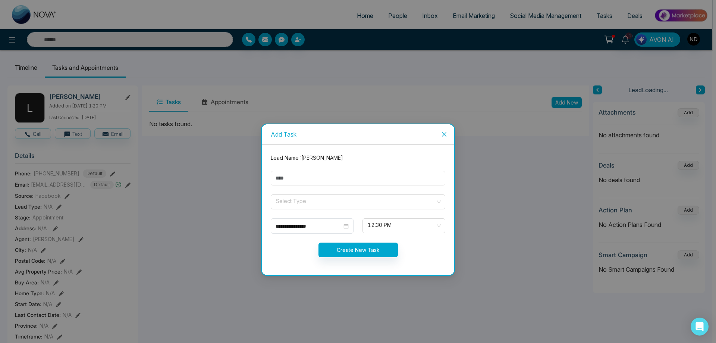
click at [328, 176] on input "text" at bounding box center [358, 178] width 174 height 15
type input "****"
click at [317, 198] on input "search" at bounding box center [355, 200] width 160 height 11
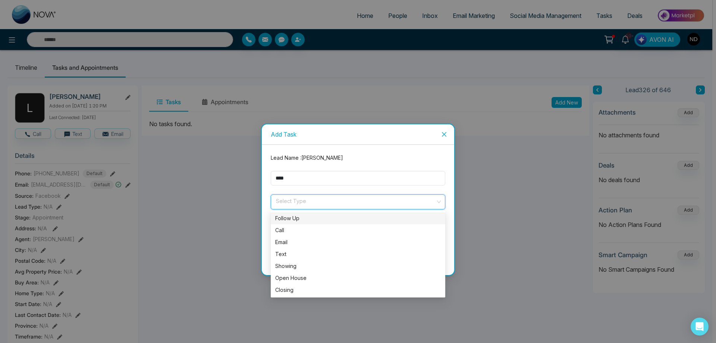
click at [312, 219] on div "Follow Up" at bounding box center [358, 218] width 166 height 8
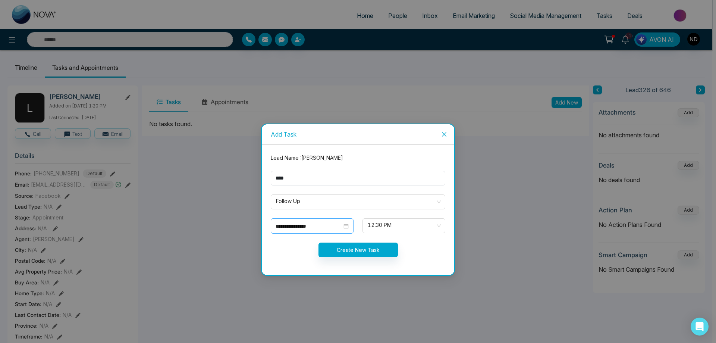
click at [344, 228] on div "**********" at bounding box center [312, 226] width 73 height 8
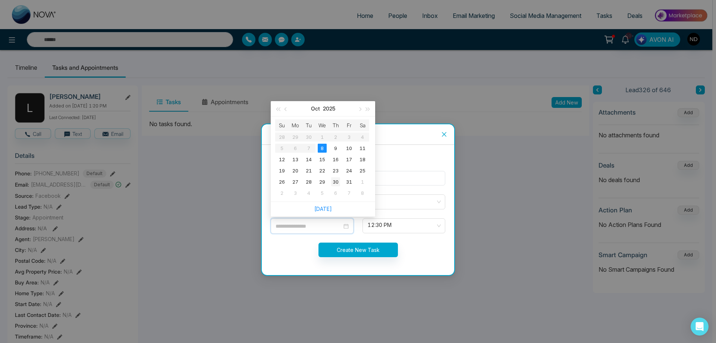
type input "**********"
click at [338, 183] on div "30" at bounding box center [335, 181] width 9 height 9
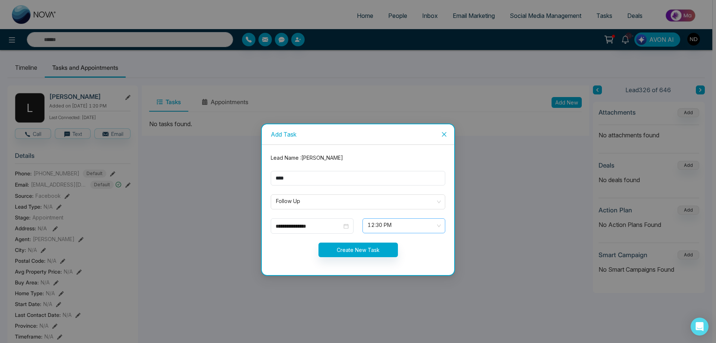
click at [439, 225] on span "12:30 PM" at bounding box center [404, 225] width 72 height 13
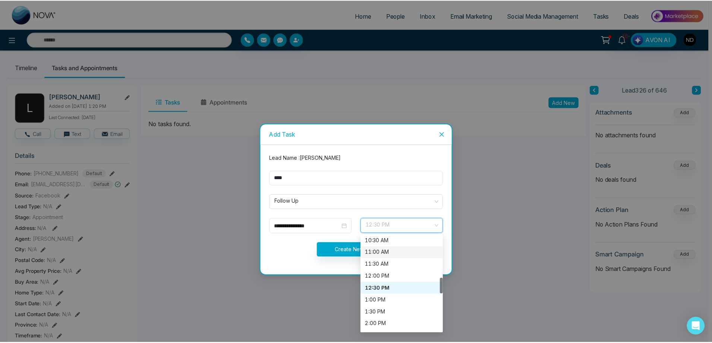
scroll to position [327, 0]
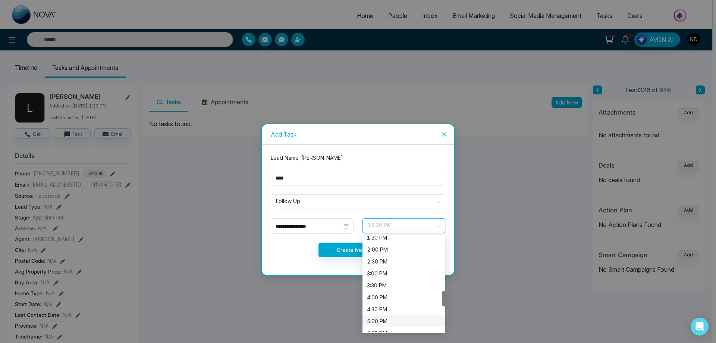
click at [384, 320] on div "5:00 PM" at bounding box center [404, 321] width 74 height 8
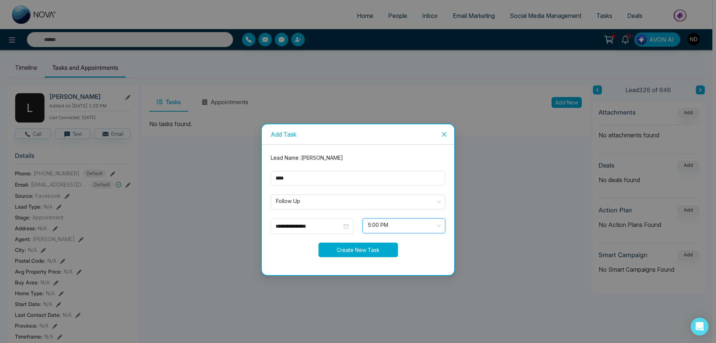
click at [367, 252] on button "Create New Task" at bounding box center [357, 249] width 79 height 15
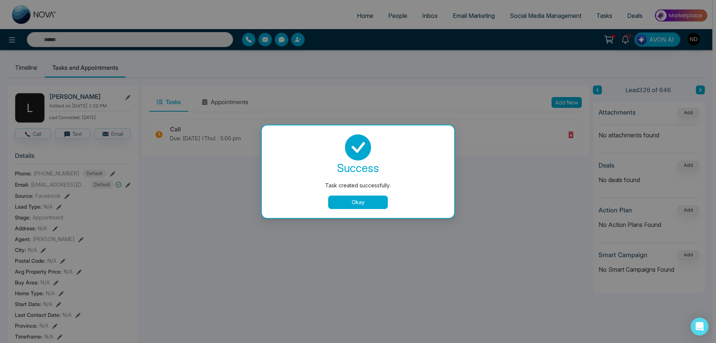
click at [376, 200] on button "Okay" at bounding box center [358, 201] width 60 height 13
